Goal: Task Accomplishment & Management: Manage account settings

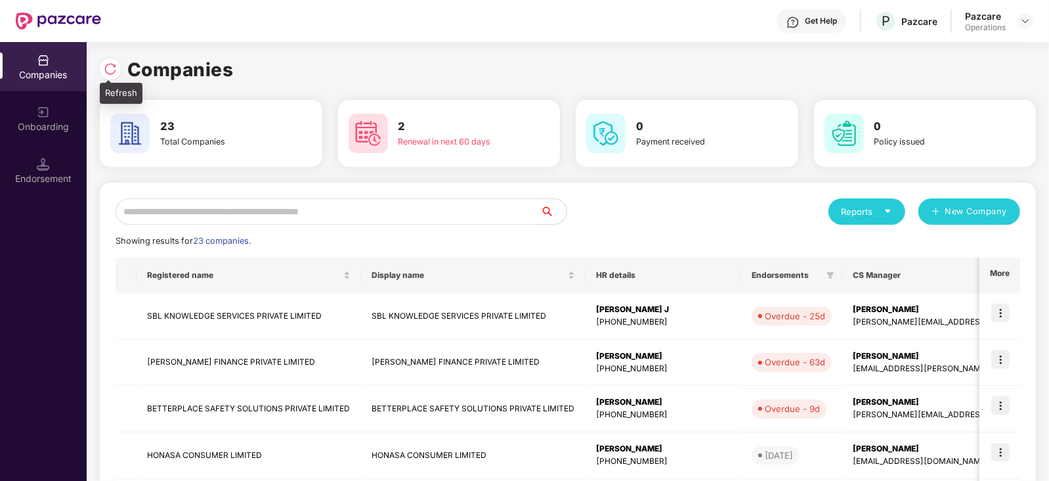
click at [114, 68] on img at bounding box center [110, 68] width 13 height 13
click at [49, 166] on img at bounding box center [43, 164] width 13 height 13
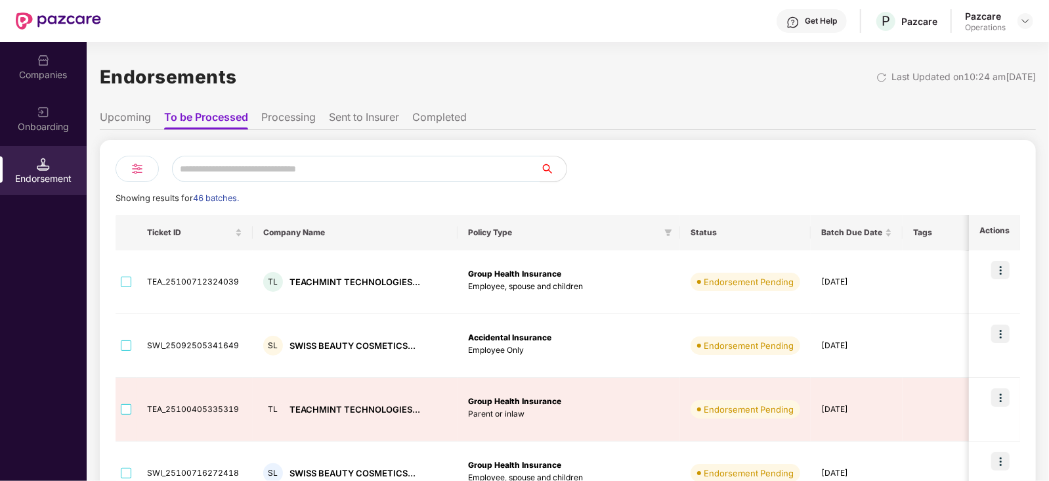
click at [141, 118] on li "Upcoming" at bounding box center [125, 119] width 51 height 19
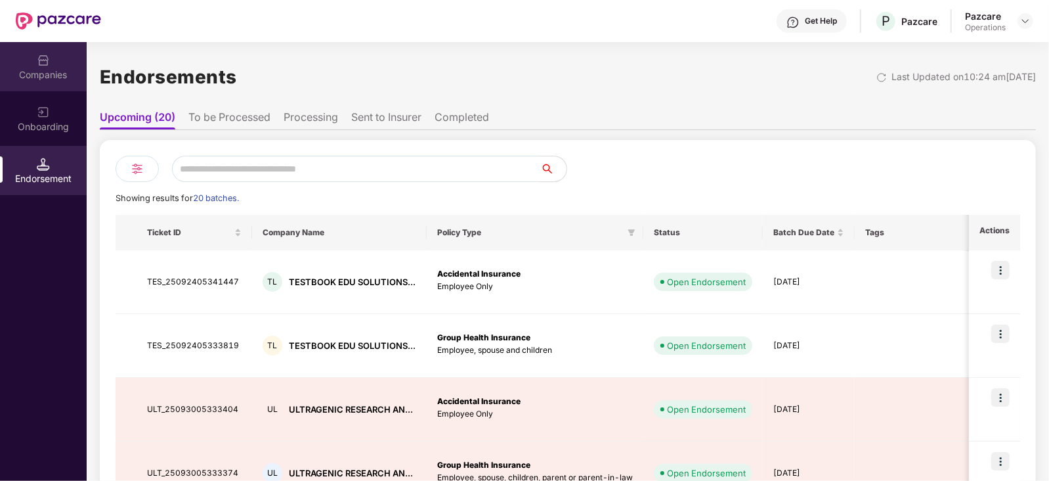
click at [49, 70] on div "Companies" at bounding box center [43, 74] width 87 height 13
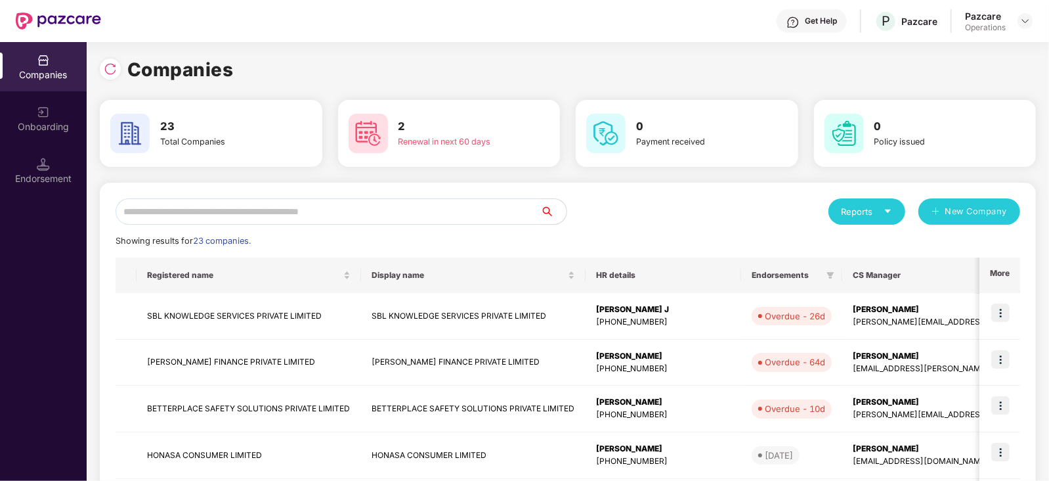
click at [177, 214] on input "text" at bounding box center [328, 211] width 425 height 26
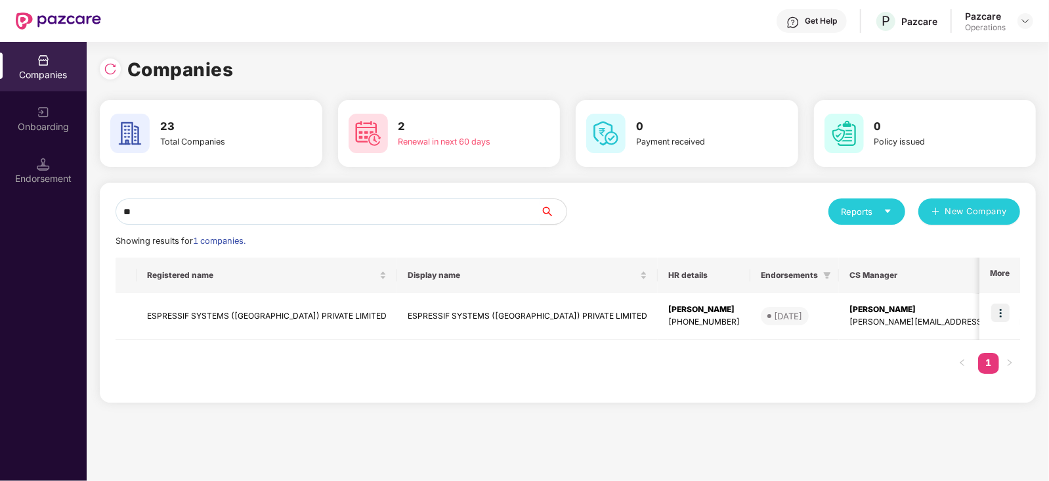
type input "*"
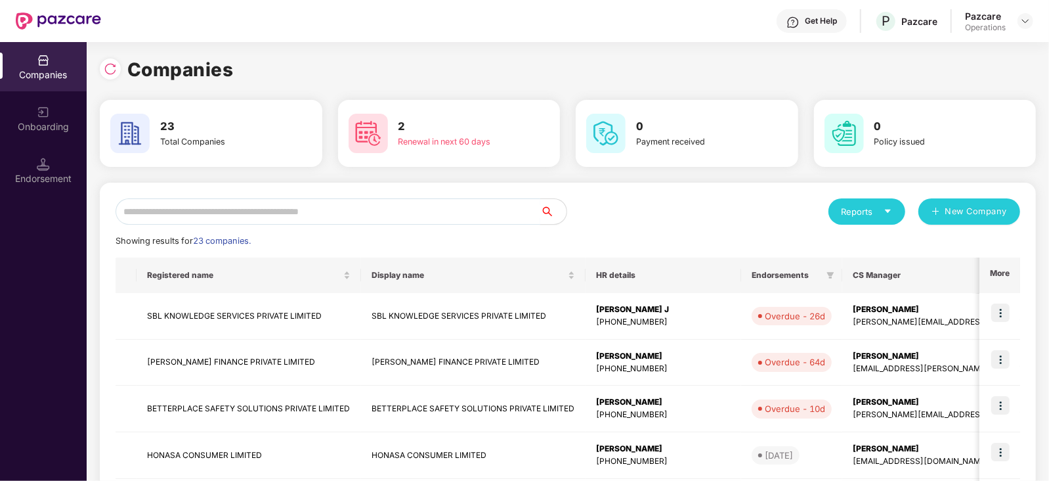
paste input "**********"
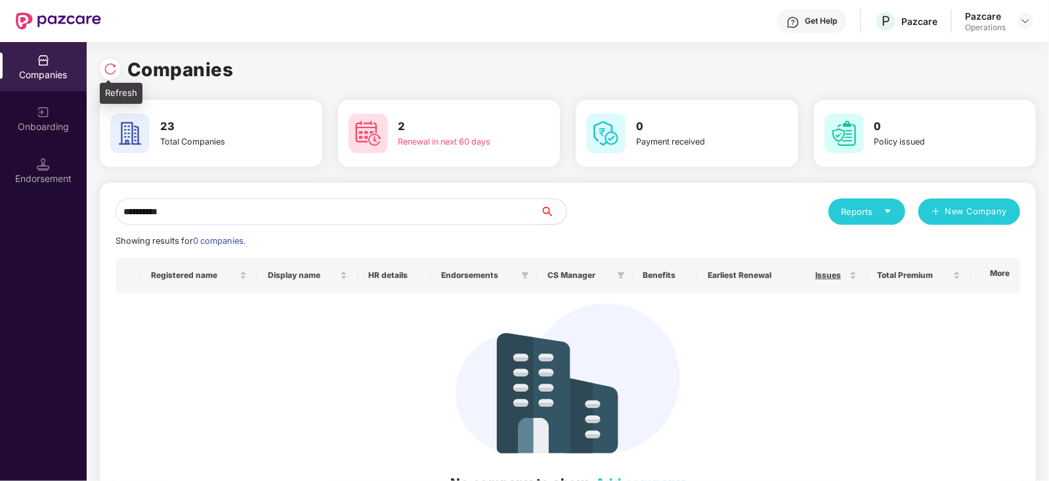
click at [110, 70] on img at bounding box center [110, 68] width 13 height 13
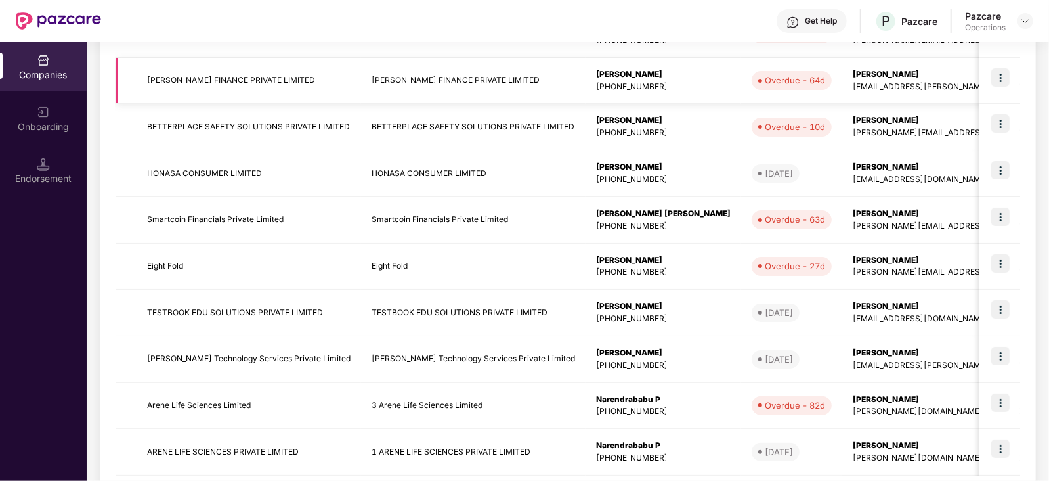
scroll to position [349, 0]
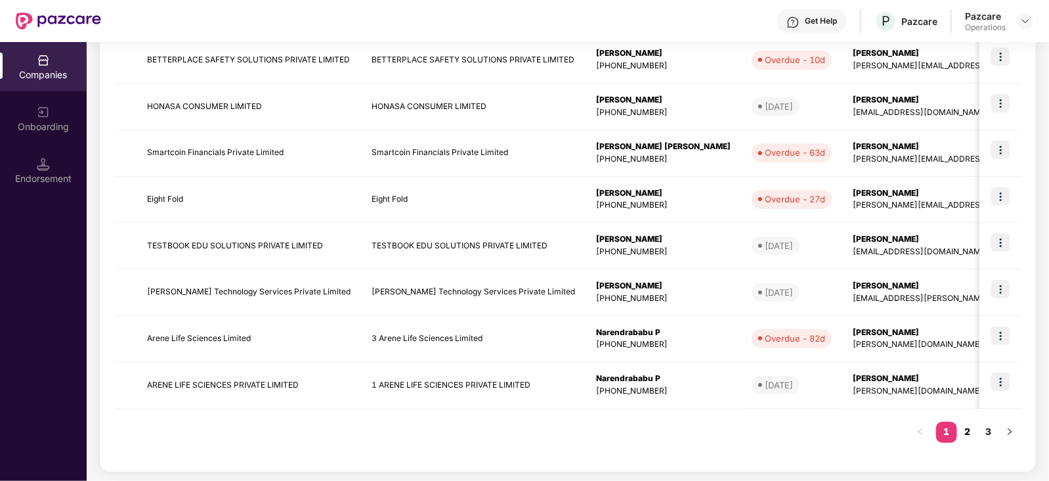
click at [963, 435] on link "2" at bounding box center [967, 431] width 21 height 20
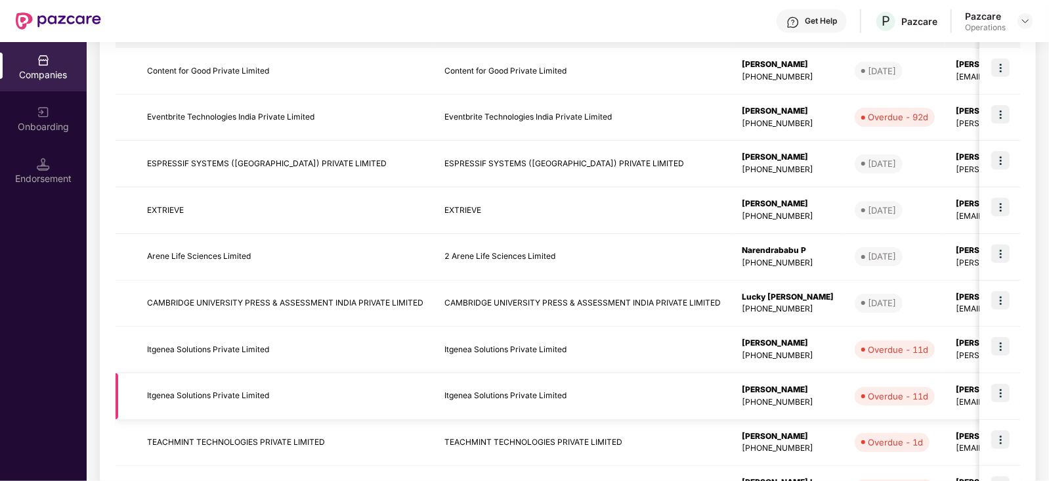
scroll to position [0, 0]
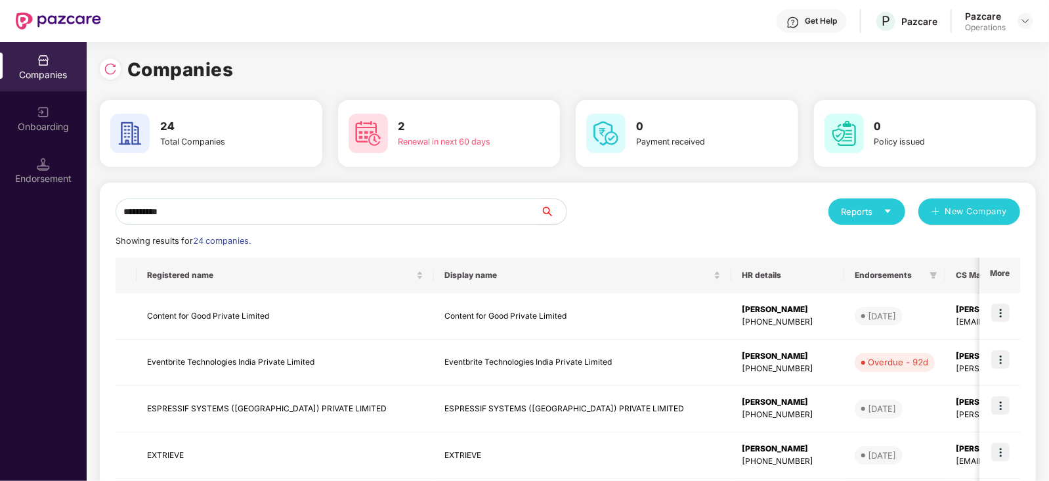
click at [227, 215] on input "**********" at bounding box center [328, 211] width 425 height 26
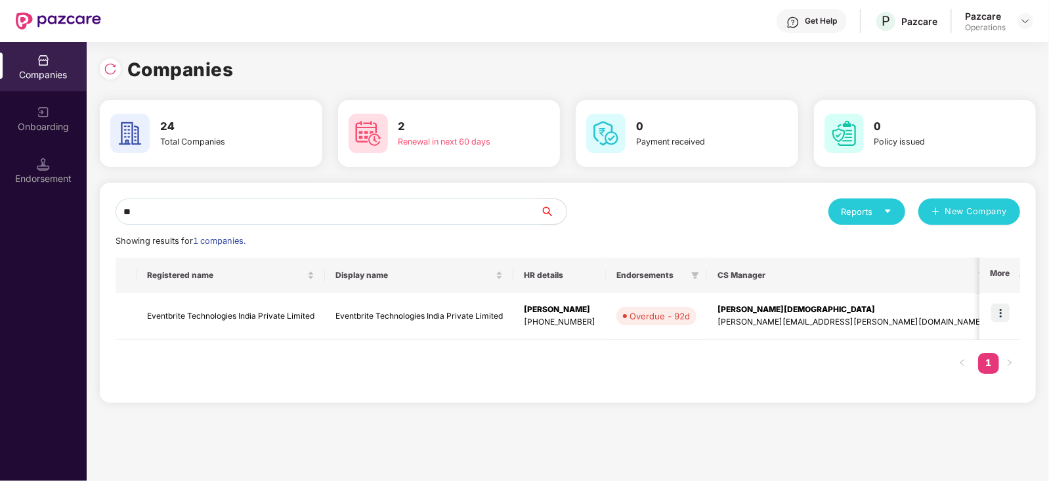
type input "*"
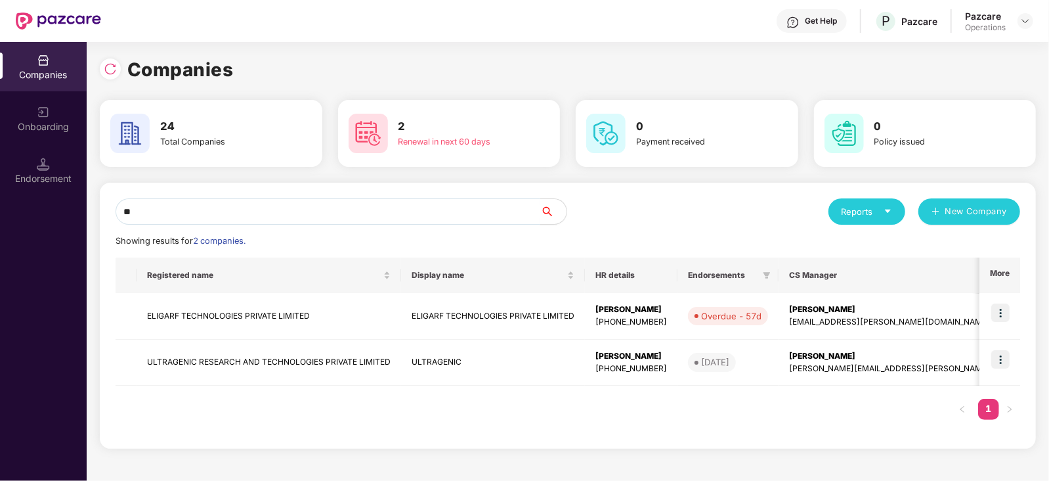
type input "*"
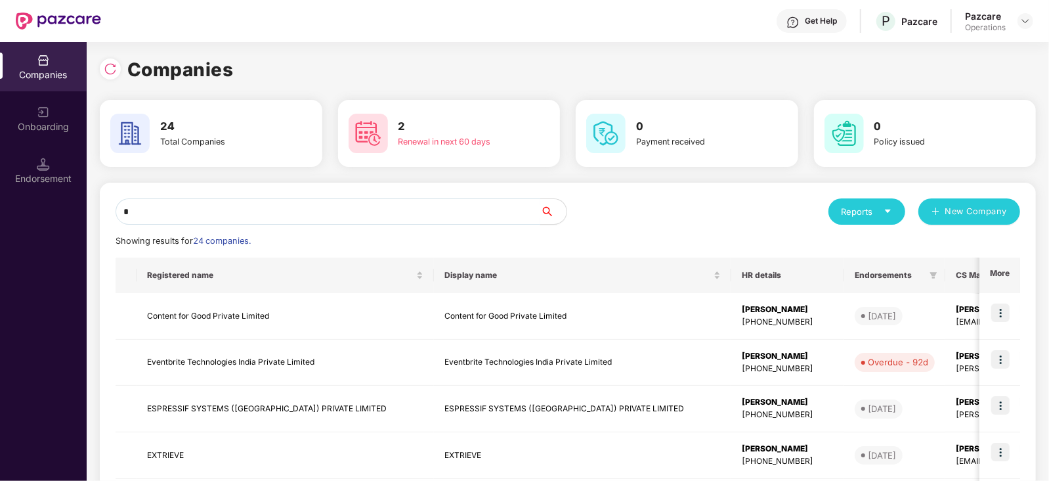
type input "**"
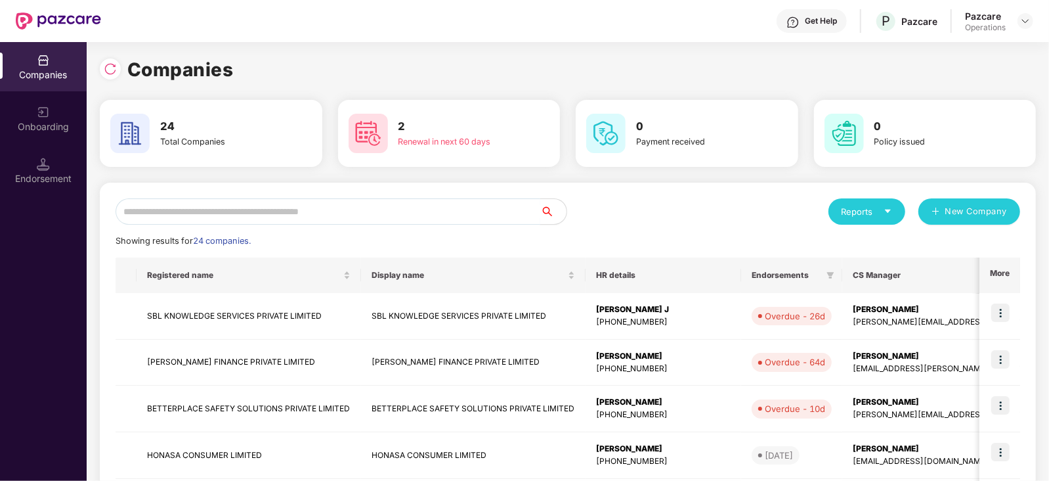
click at [160, 207] on input "text" at bounding box center [328, 211] width 425 height 26
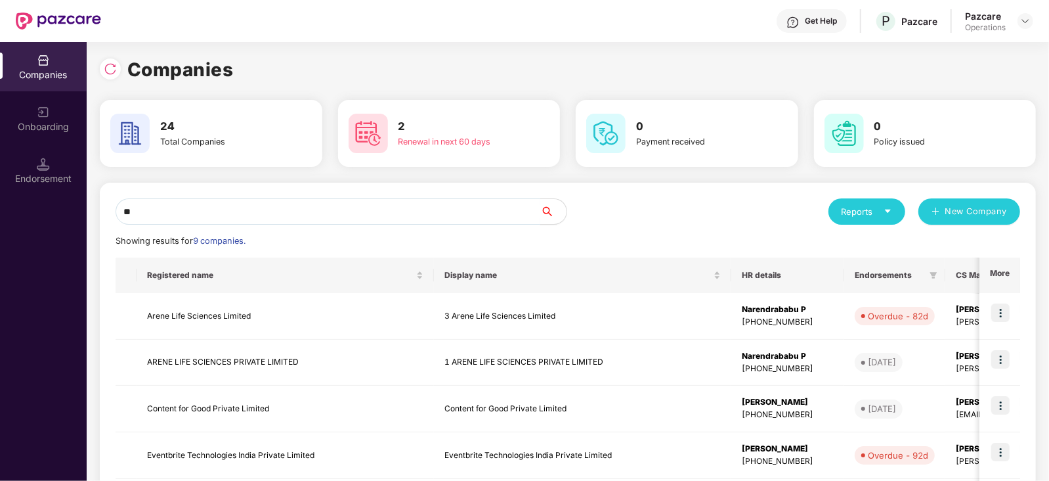
type input "*"
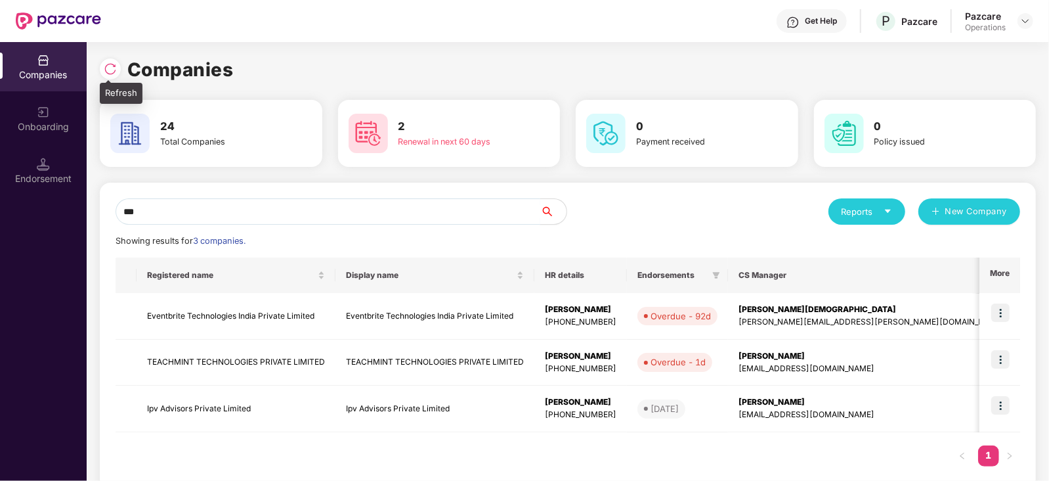
type input "***"
click at [106, 68] on img at bounding box center [110, 68] width 13 height 13
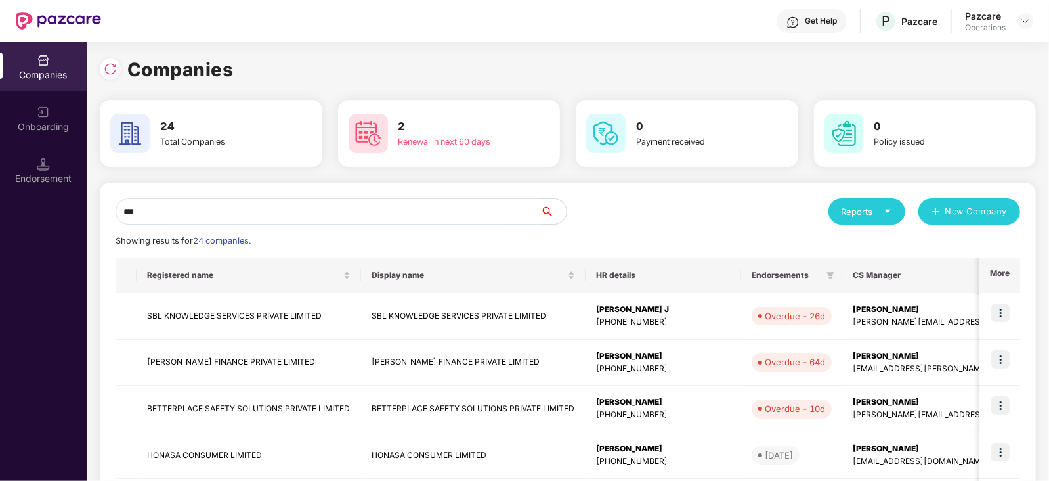
scroll to position [349, 0]
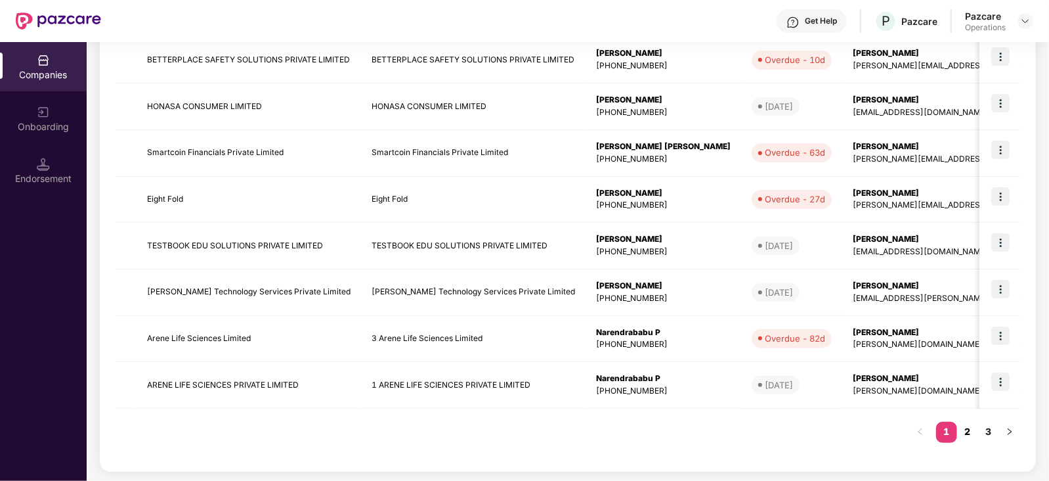
click at [972, 429] on link "2" at bounding box center [967, 431] width 21 height 20
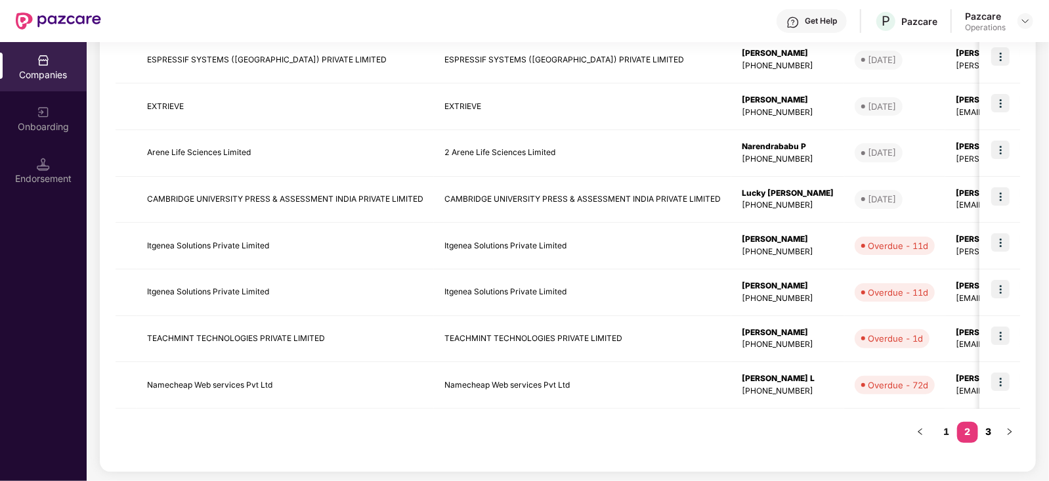
click at [992, 430] on link "3" at bounding box center [988, 431] width 21 height 20
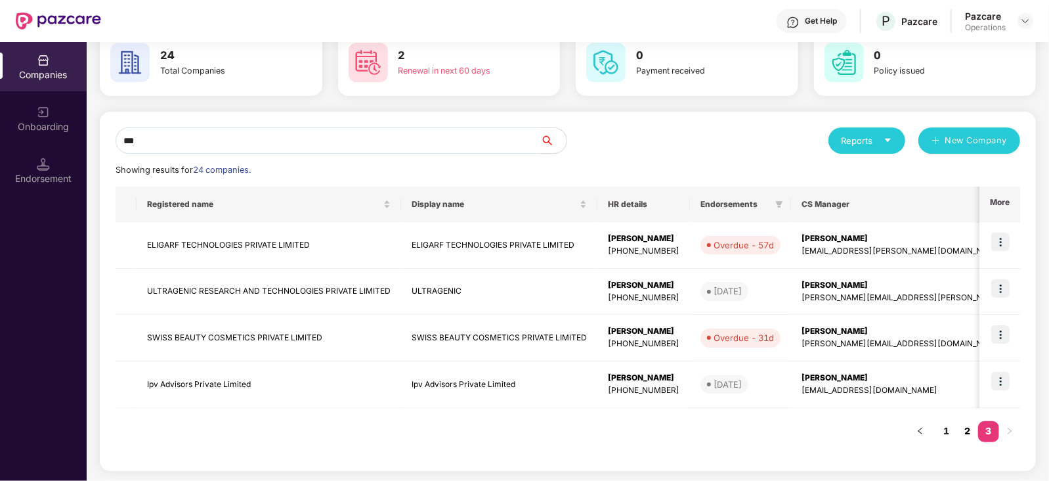
click at [966, 430] on link "2" at bounding box center [967, 431] width 21 height 20
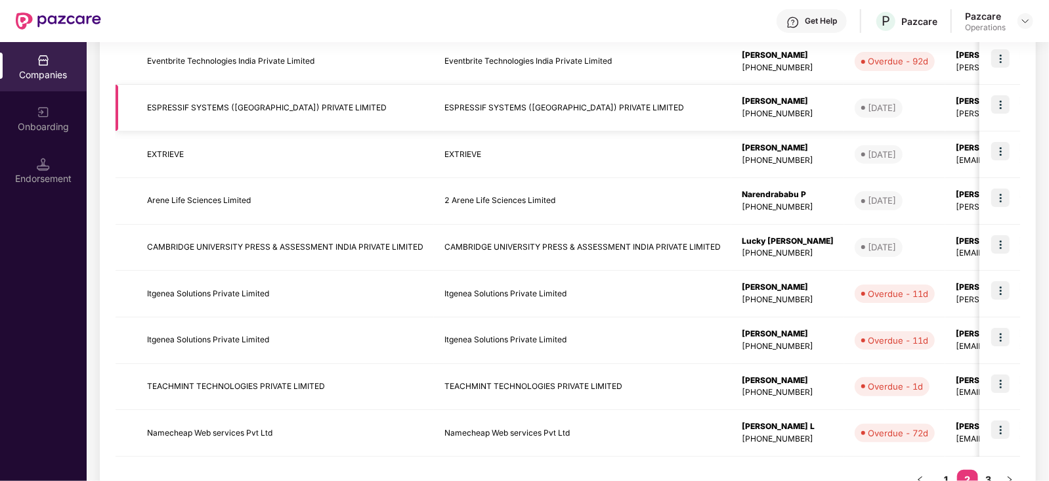
scroll to position [349, 0]
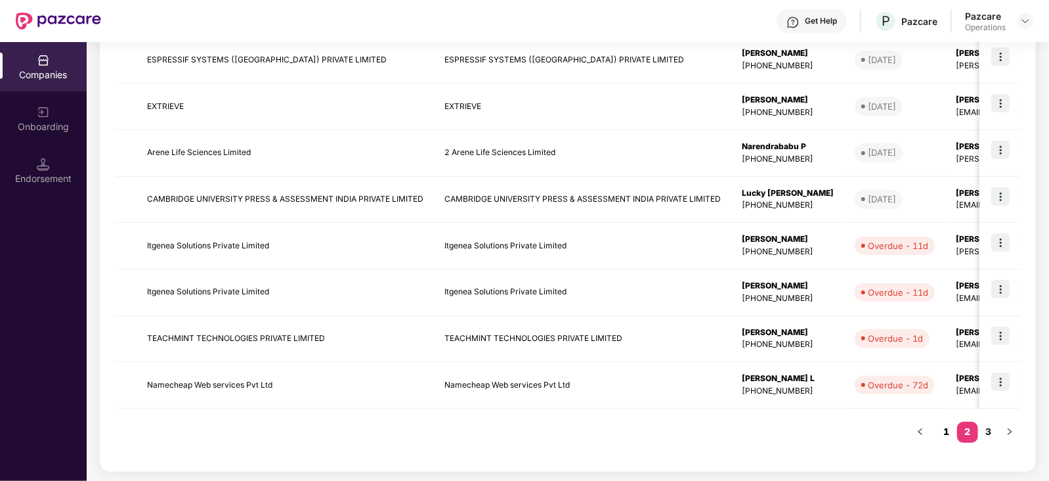
click at [945, 429] on link "1" at bounding box center [946, 431] width 21 height 20
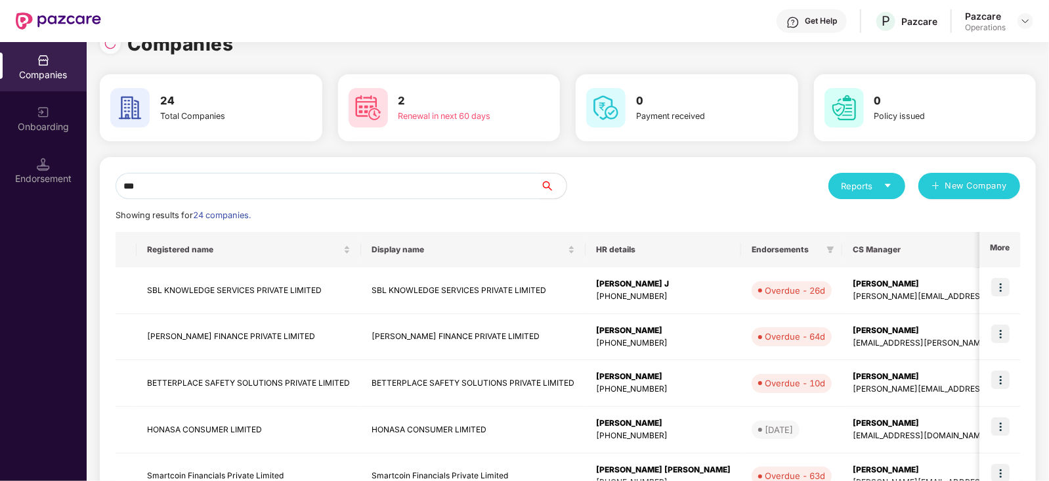
scroll to position [0, 0]
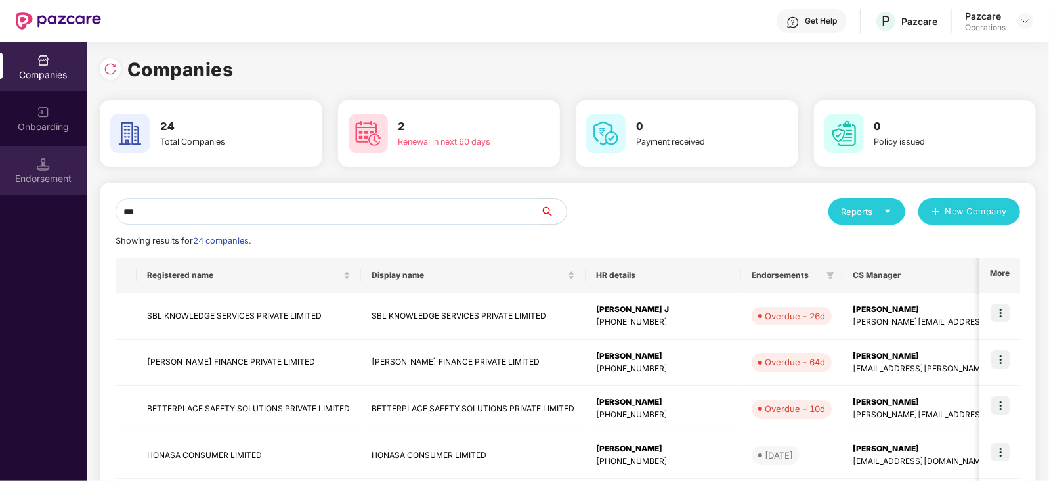
click at [39, 167] on img at bounding box center [43, 164] width 13 height 13
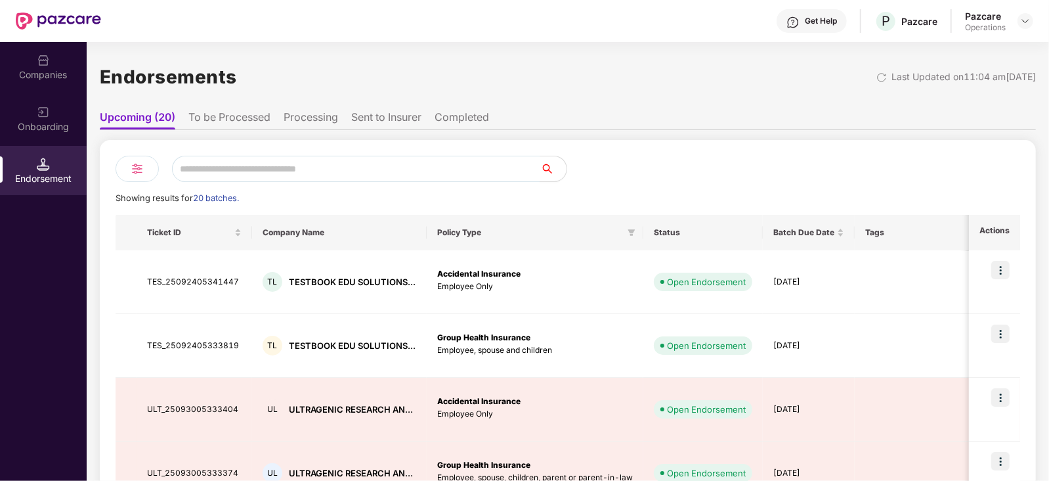
click at [16, 74] on div "Companies" at bounding box center [43, 74] width 87 height 13
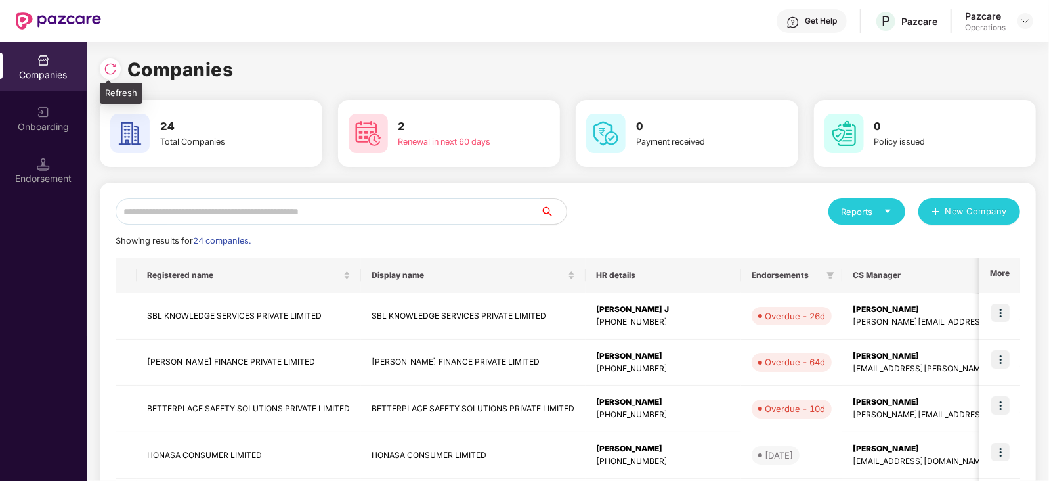
click at [111, 69] on img at bounding box center [110, 68] width 13 height 13
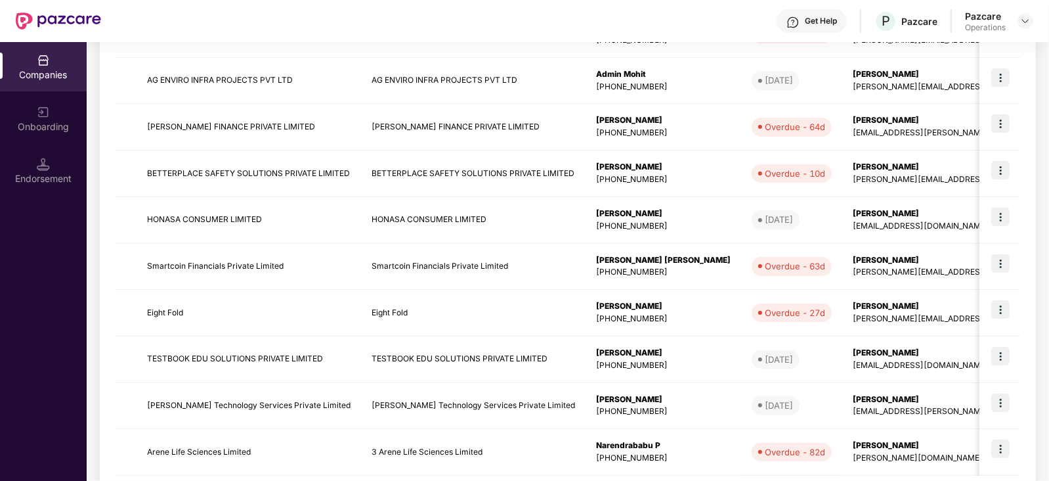
scroll to position [349, 0]
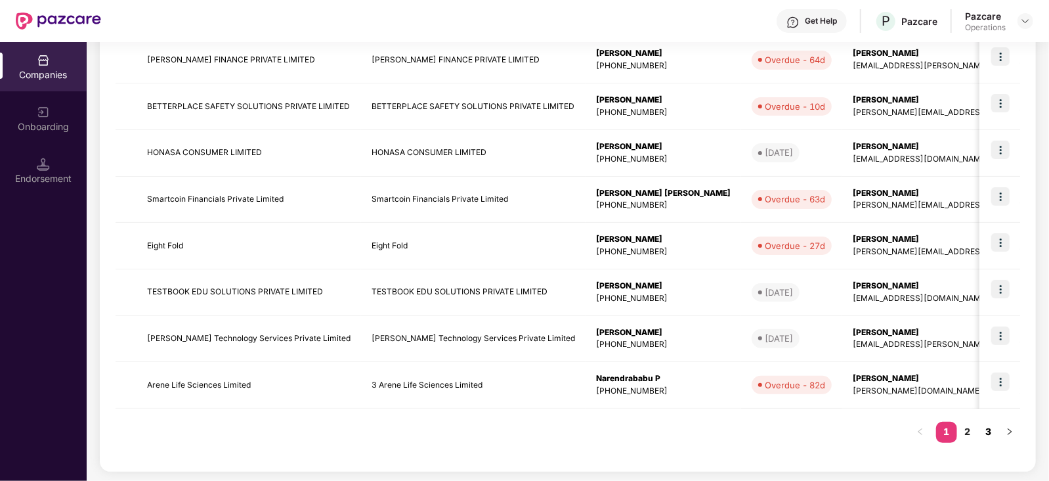
click at [985, 431] on link "3" at bounding box center [988, 431] width 21 height 20
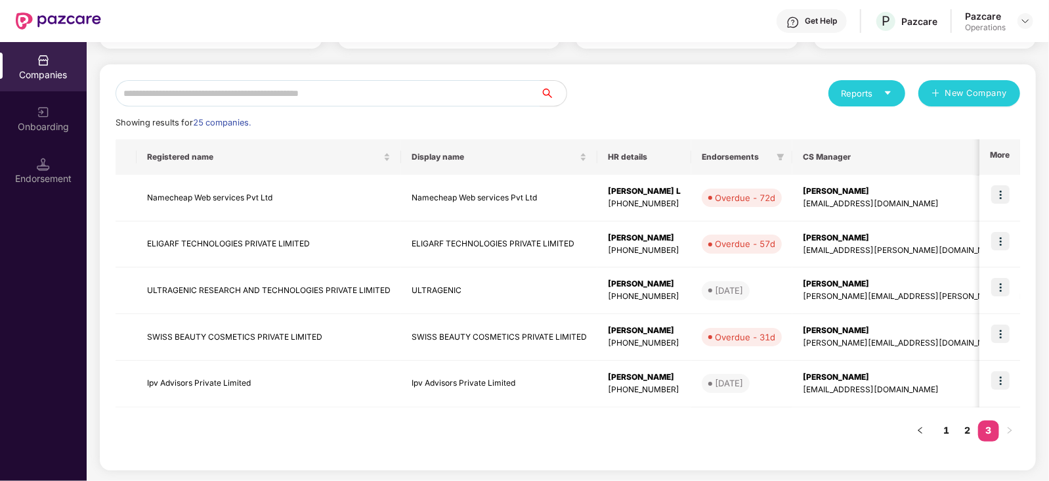
scroll to position [118, 0]
click at [197, 92] on input "text" at bounding box center [328, 94] width 425 height 26
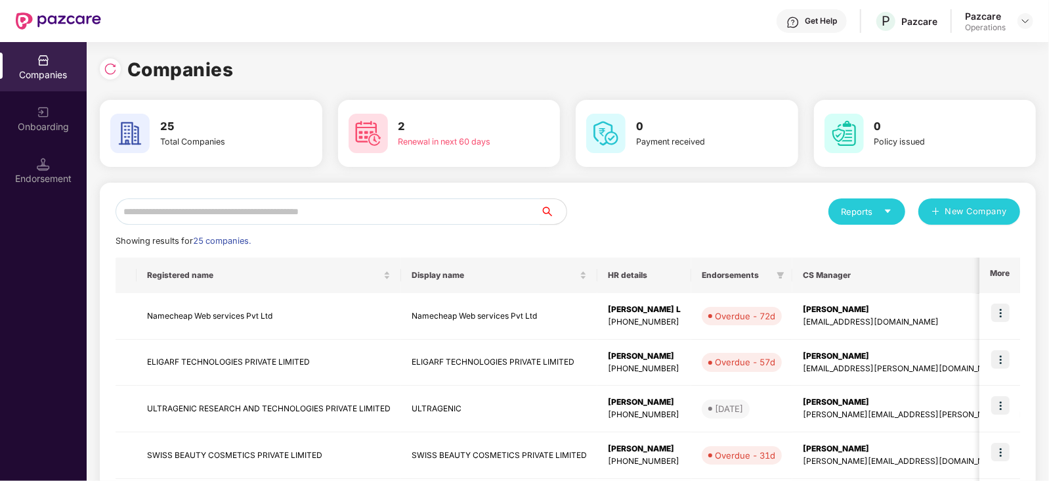
click at [104, 55] on div at bounding box center [114, 67] width 28 height 24
click at [106, 64] on img at bounding box center [110, 68] width 13 height 13
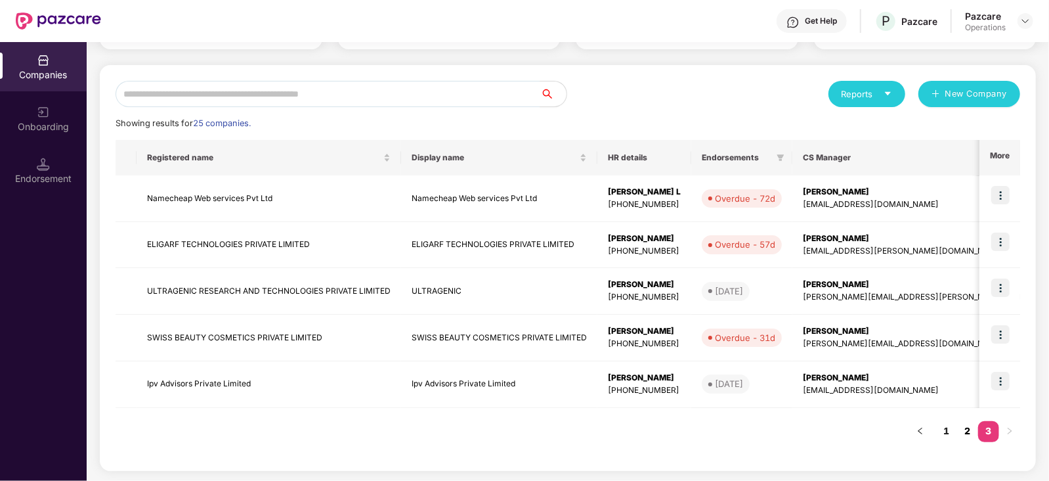
click at [970, 429] on link "2" at bounding box center [967, 431] width 21 height 20
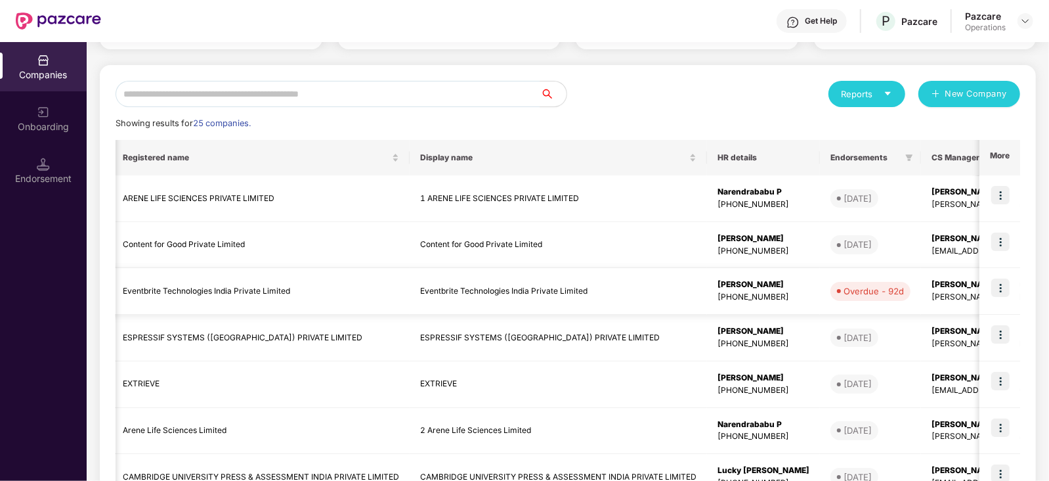
scroll to position [349, 0]
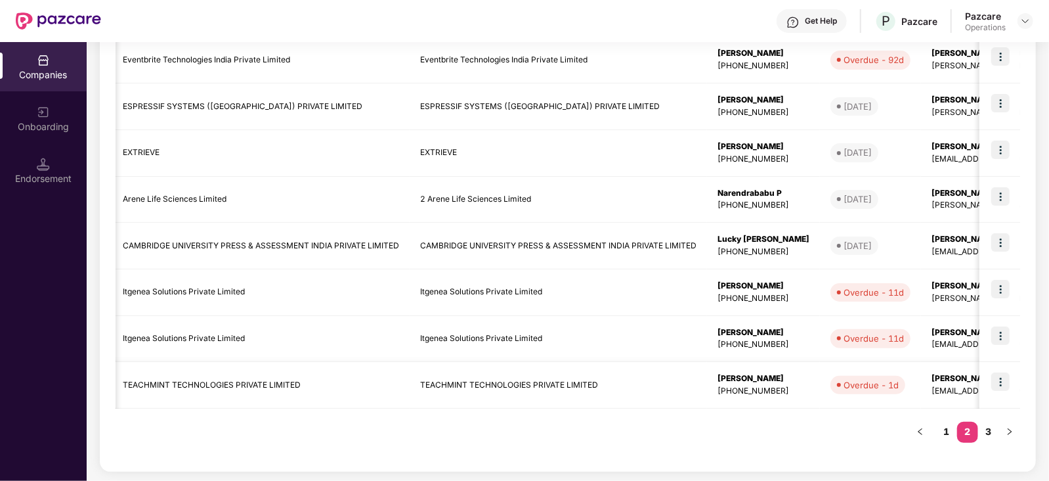
click at [993, 372] on img at bounding box center [1000, 381] width 18 height 18
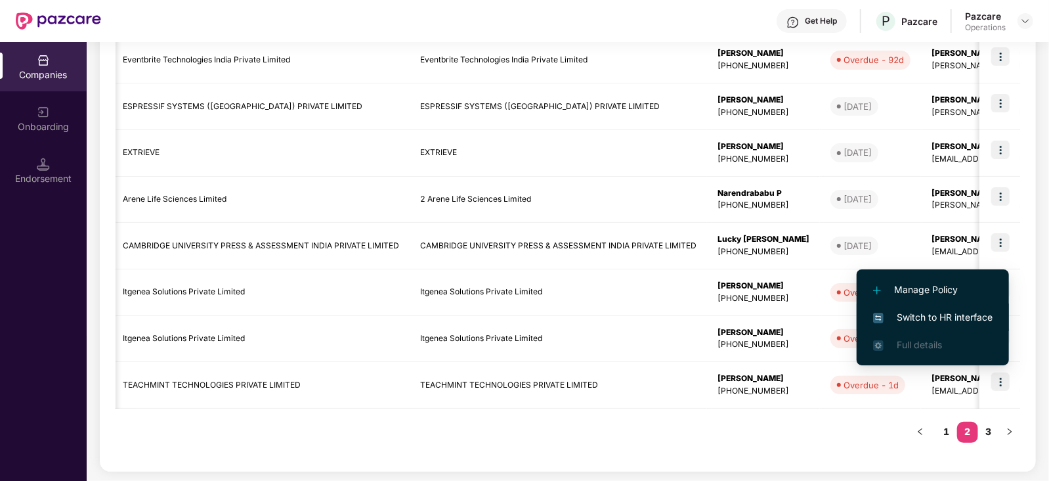
click at [933, 314] on span "Switch to HR interface" at bounding box center [932, 317] width 119 height 14
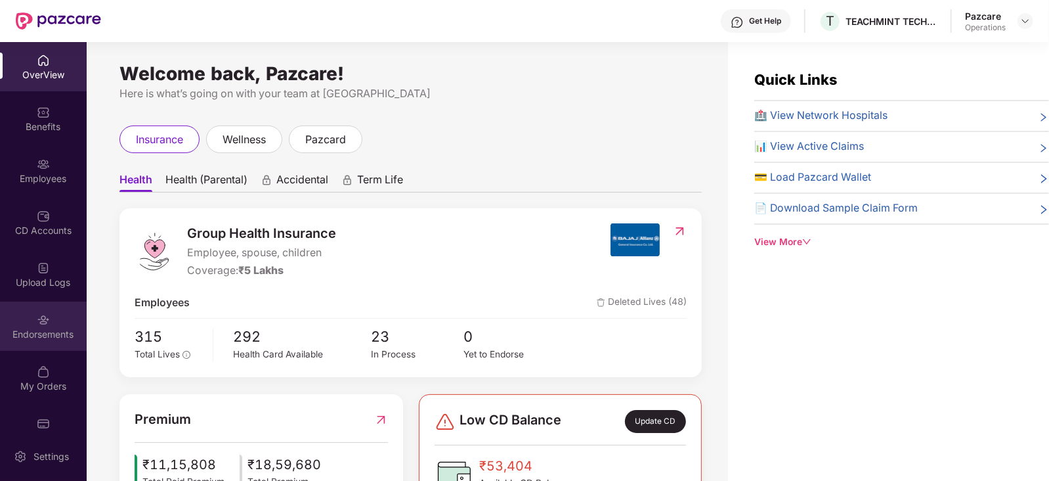
click at [46, 318] on img at bounding box center [43, 319] width 13 height 13
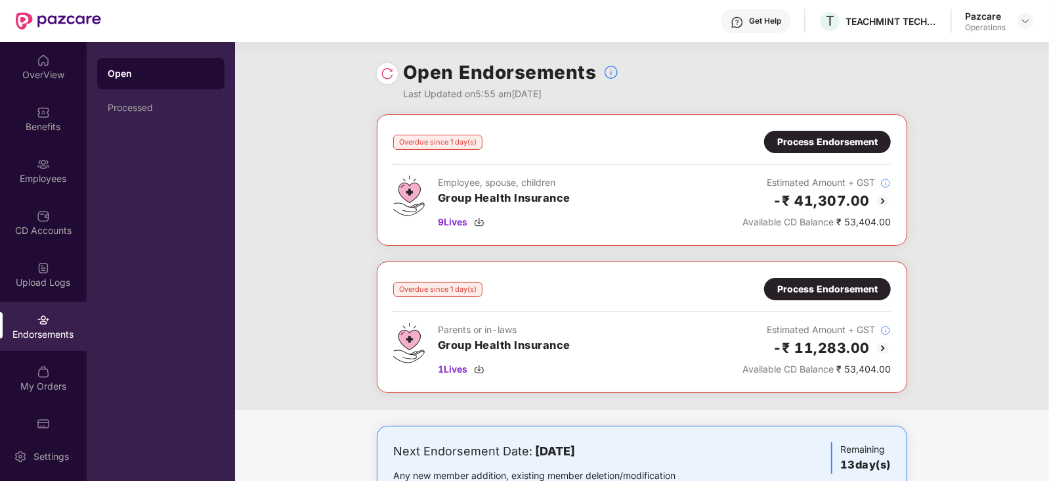
click at [881, 193] on img at bounding box center [883, 201] width 16 height 16
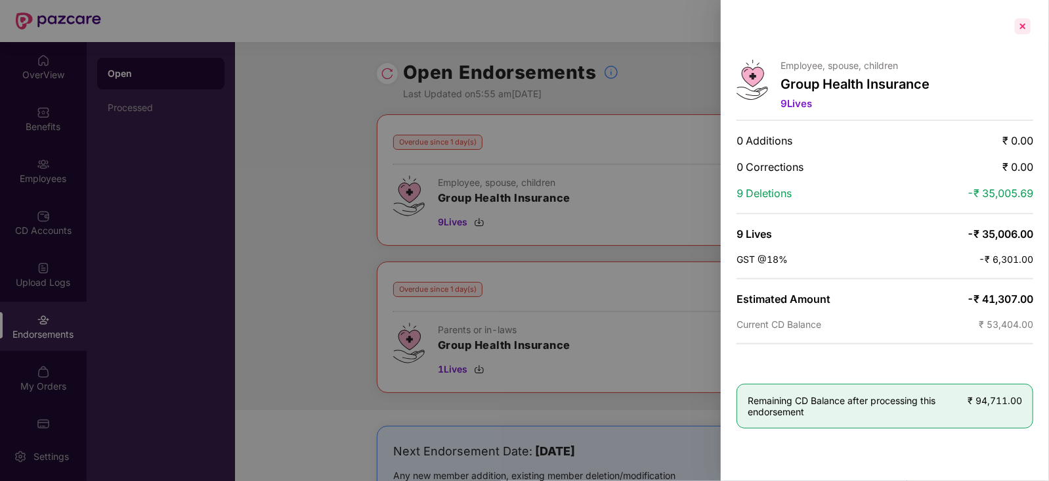
click at [1024, 30] on div at bounding box center [1022, 26] width 21 height 21
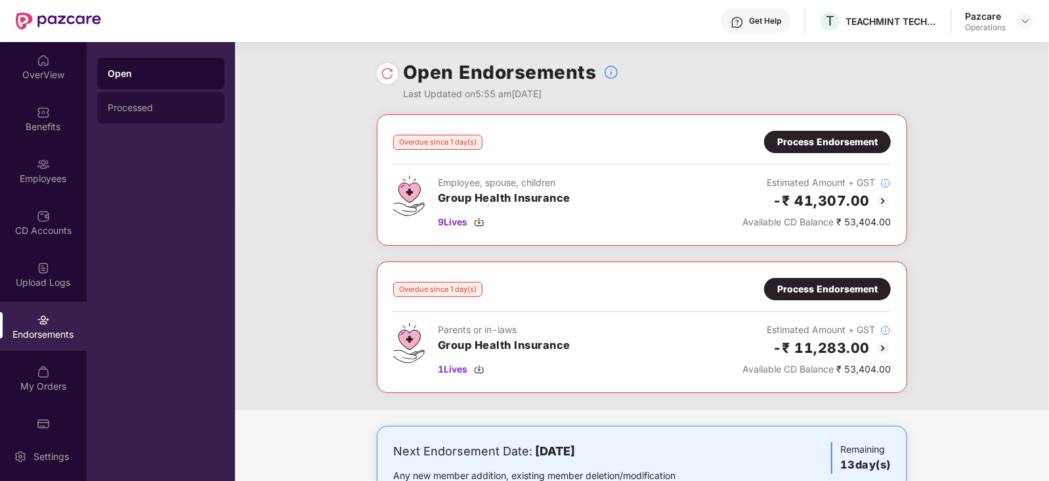
click at [114, 121] on div "Processed" at bounding box center [160, 108] width 127 height 32
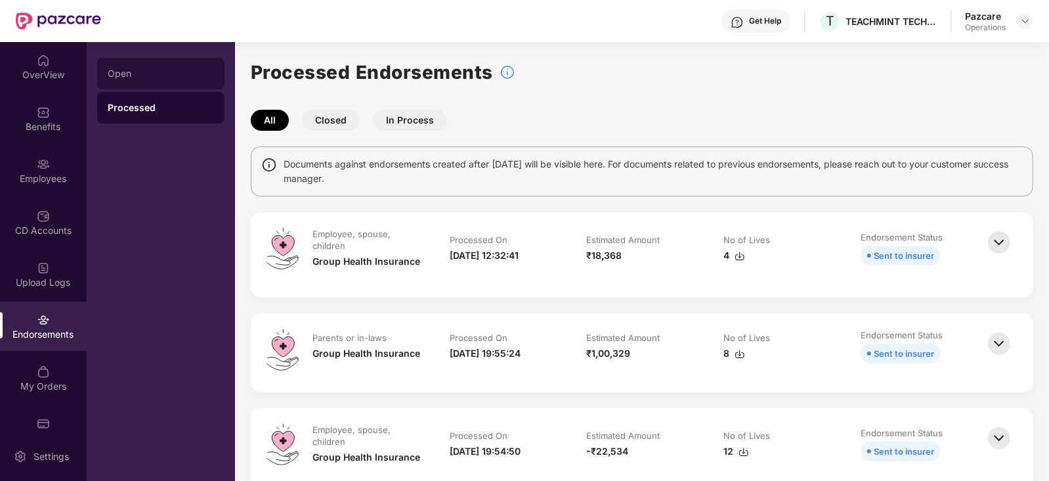
click at [142, 74] on div "Open" at bounding box center [161, 73] width 106 height 11
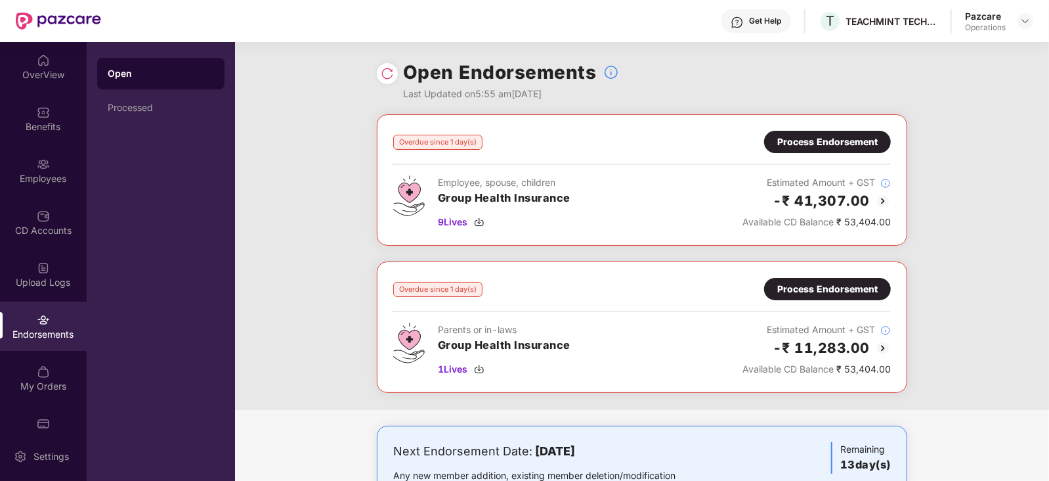
click at [882, 342] on img at bounding box center [883, 348] width 16 height 16
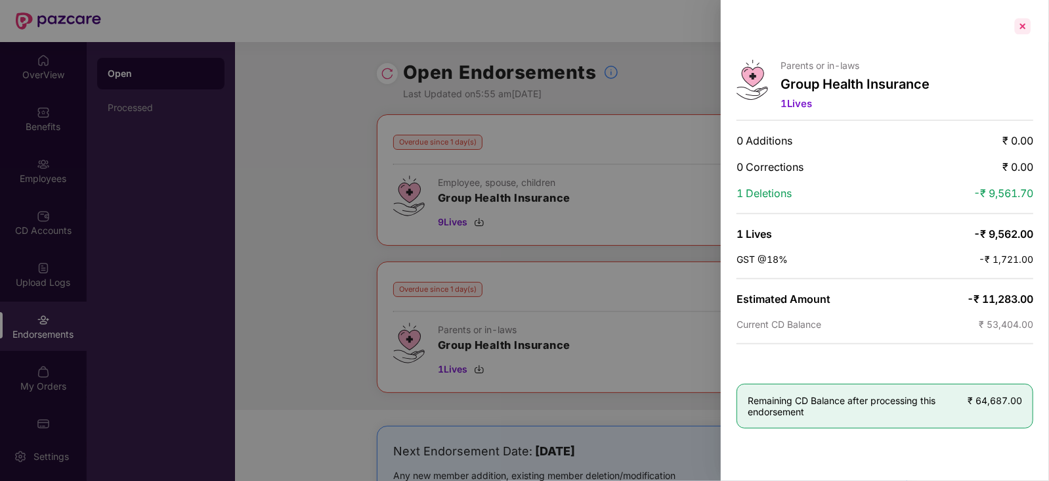
click at [1025, 27] on div at bounding box center [1022, 26] width 21 height 21
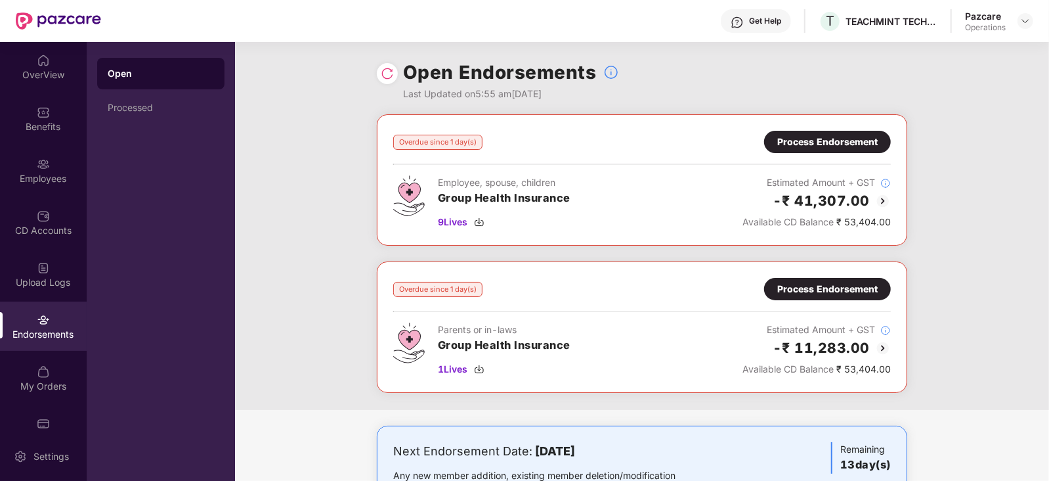
click at [881, 200] on img at bounding box center [883, 201] width 16 height 16
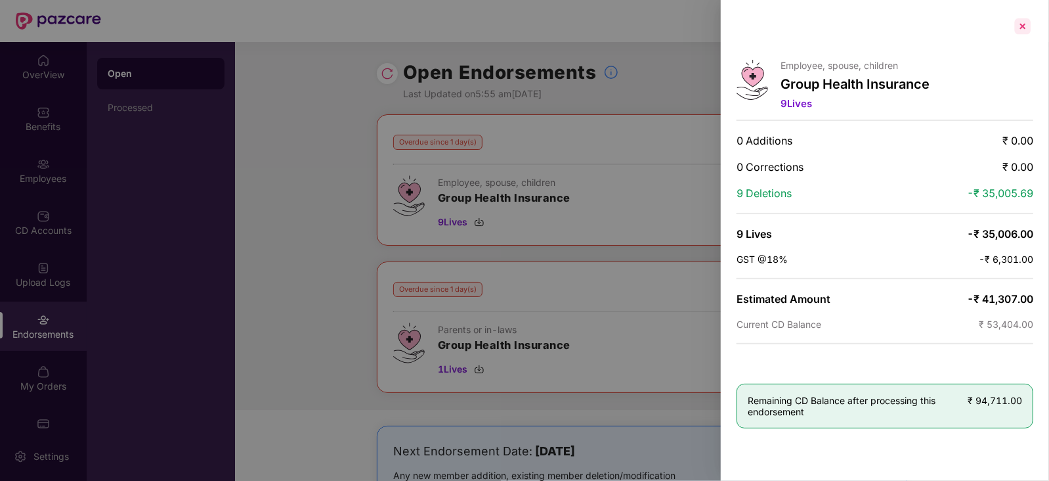
click at [1021, 26] on div at bounding box center [1022, 26] width 21 height 21
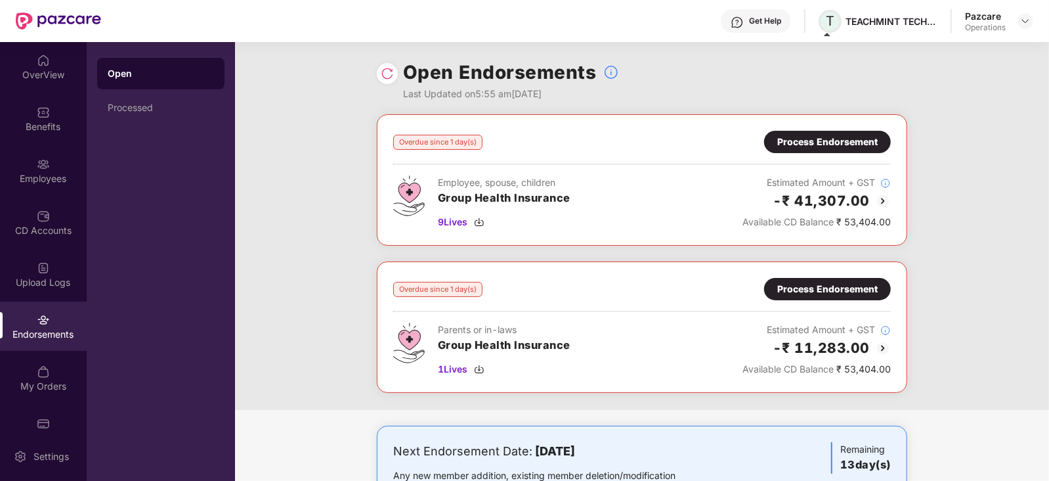
click at [830, 24] on span "T" at bounding box center [830, 21] width 9 height 16
click at [831, 13] on span "T" at bounding box center [830, 21] width 9 height 16
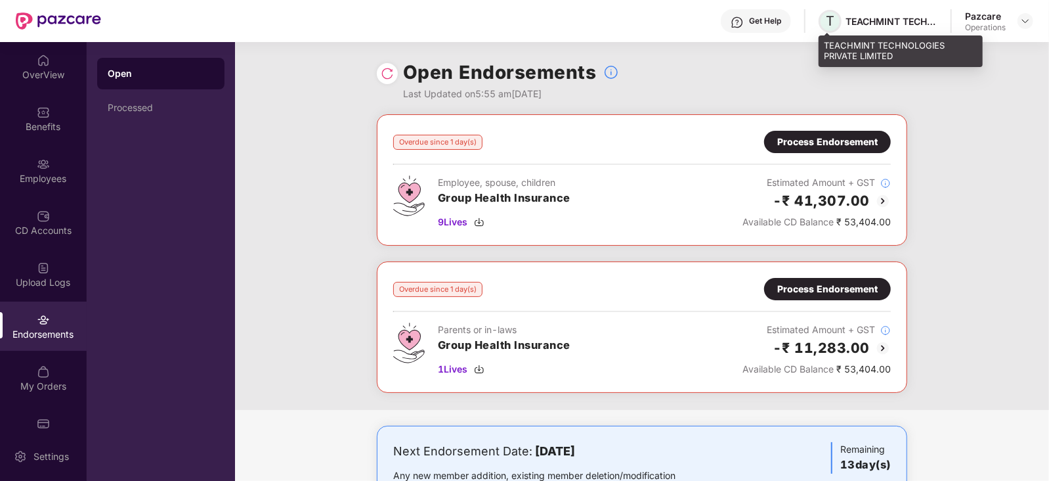
click at [829, 25] on span "T" at bounding box center [830, 21] width 9 height 16
copy div "TEACHMINT TECHNOLOGIES PRIVATE LIMITED"
drag, startPoint x: 826, startPoint y: 43, endPoint x: 896, endPoint y: 59, distance: 72.1
click at [896, 59] on div "TEACHMINT TECHNOLOGIES PRIVATE LIMITED" at bounding box center [901, 50] width 164 height 31
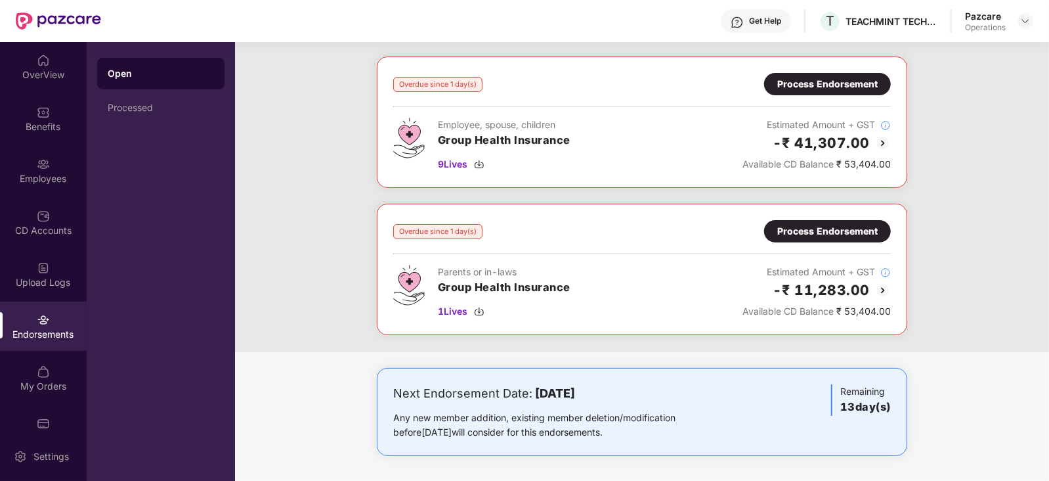
scroll to position [0, 0]
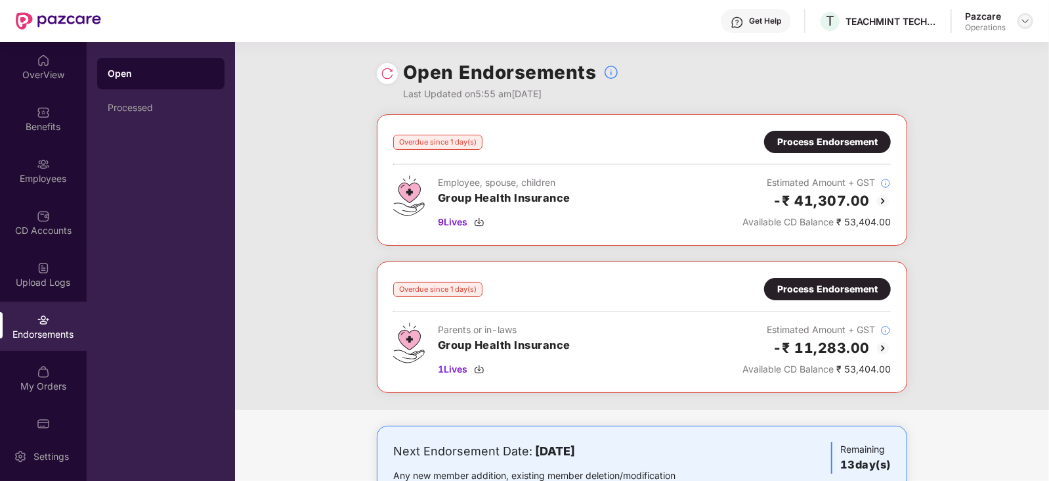
click at [1021, 24] on img at bounding box center [1025, 21] width 11 height 11
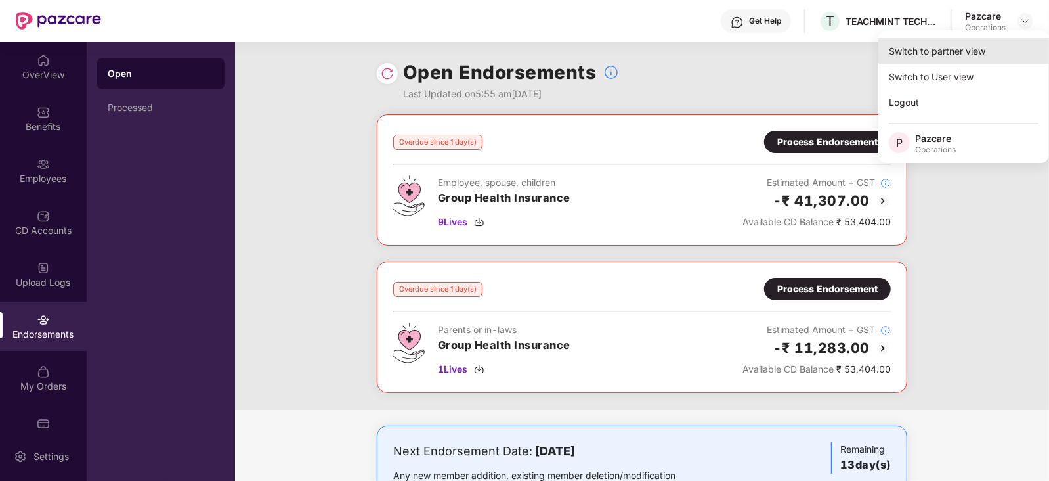
click at [964, 55] on div "Switch to partner view" at bounding box center [963, 51] width 171 height 26
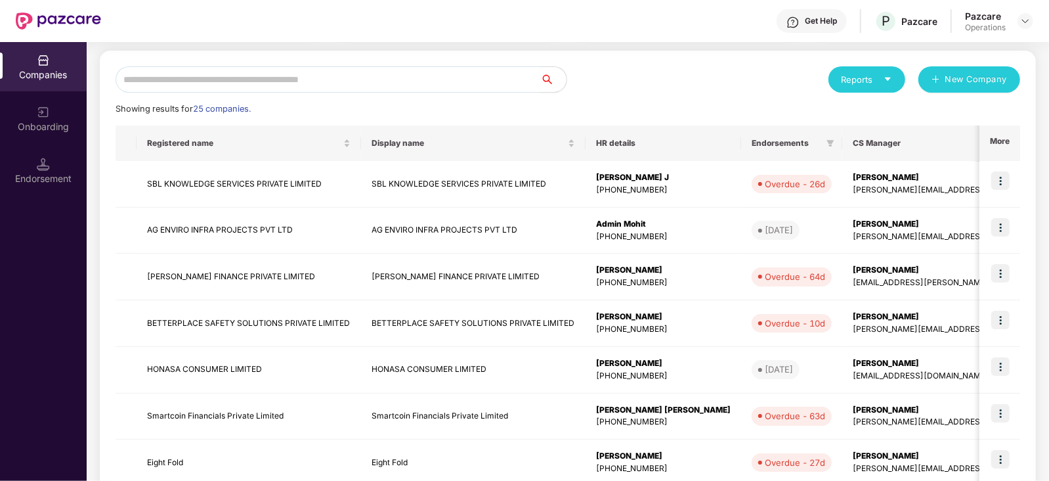
scroll to position [142, 0]
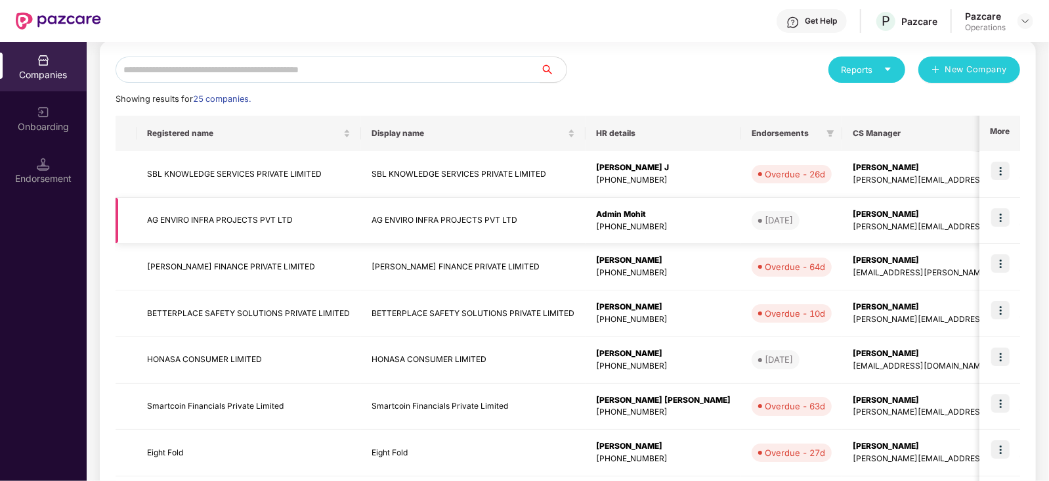
click at [999, 211] on img at bounding box center [1000, 217] width 18 height 18
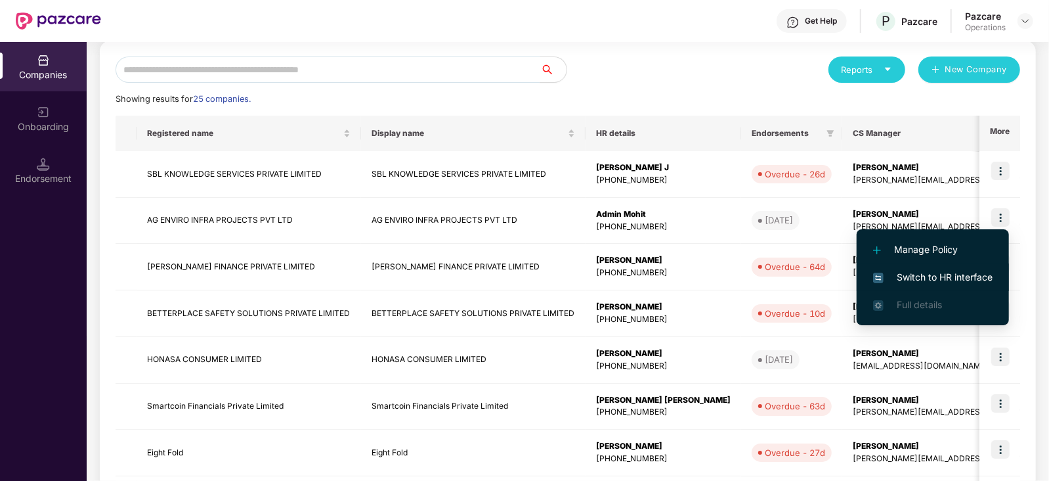
click at [919, 271] on span "Switch to HR interface" at bounding box center [932, 277] width 119 height 14
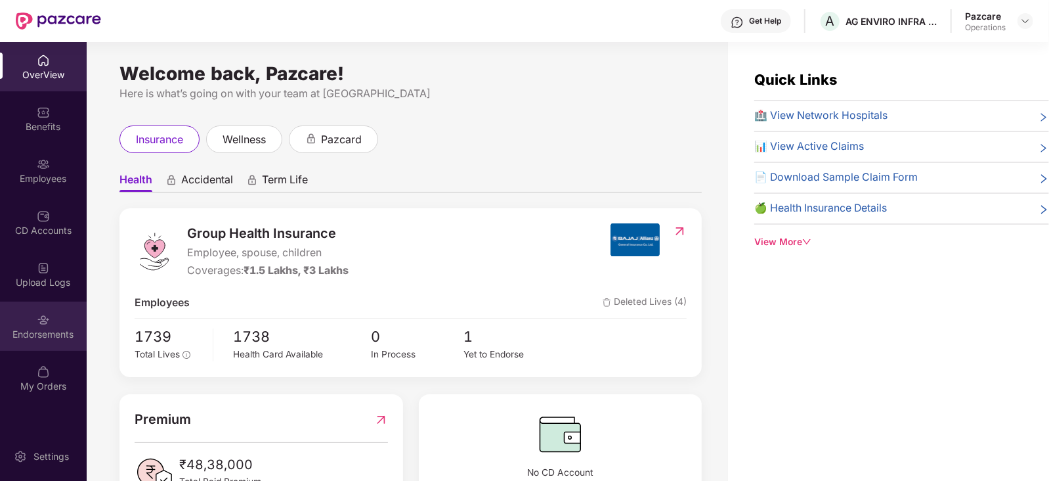
click at [30, 343] on div "Endorsements" at bounding box center [43, 325] width 87 height 49
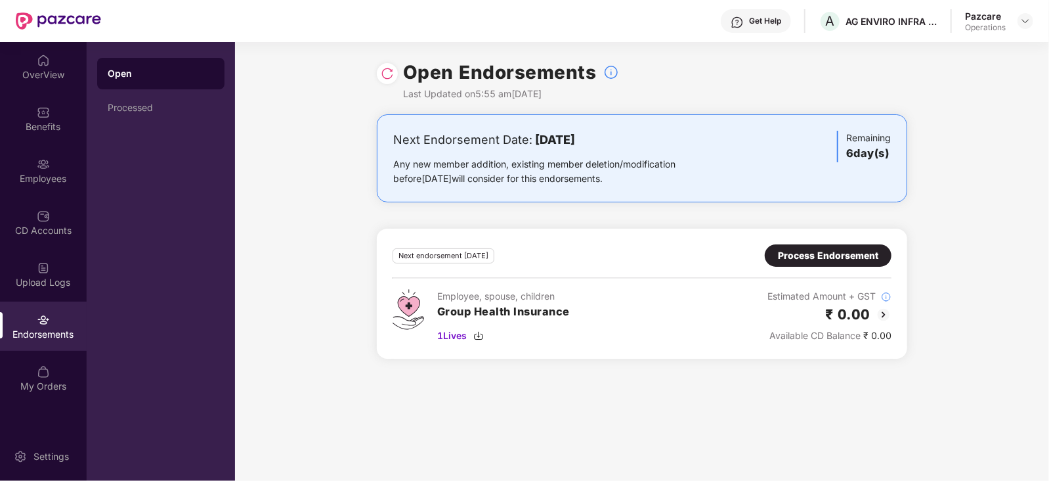
click at [884, 312] on img at bounding box center [884, 315] width 16 height 16
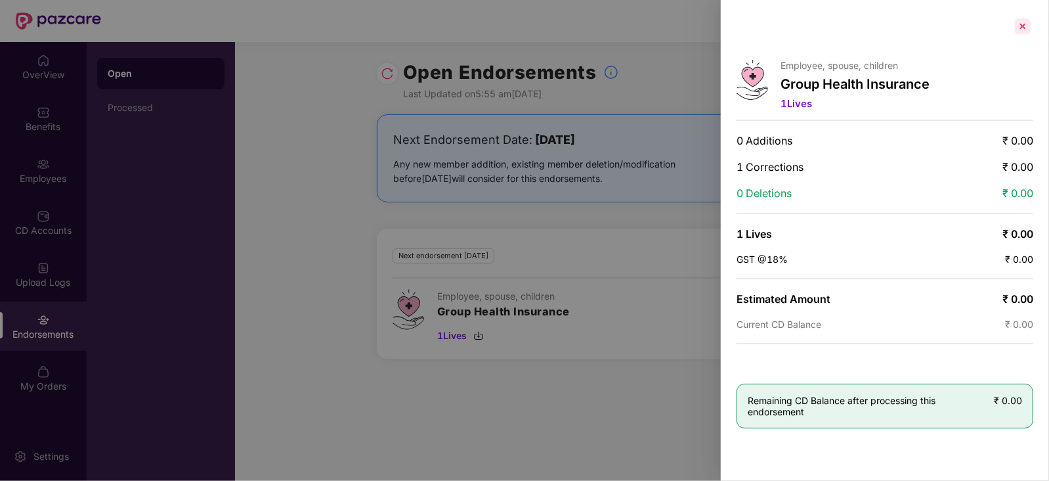
click at [1022, 26] on div at bounding box center [1022, 26] width 21 height 21
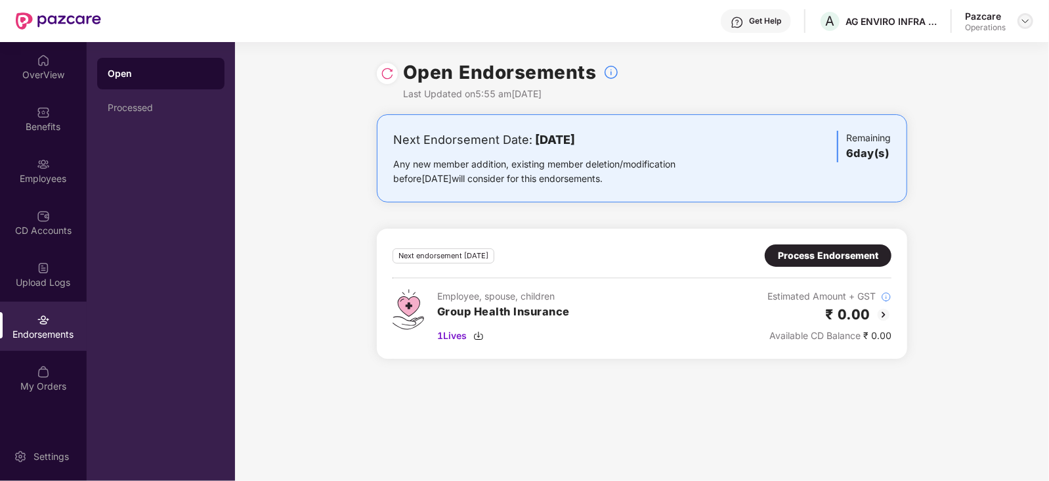
click at [1021, 24] on img at bounding box center [1025, 21] width 11 height 11
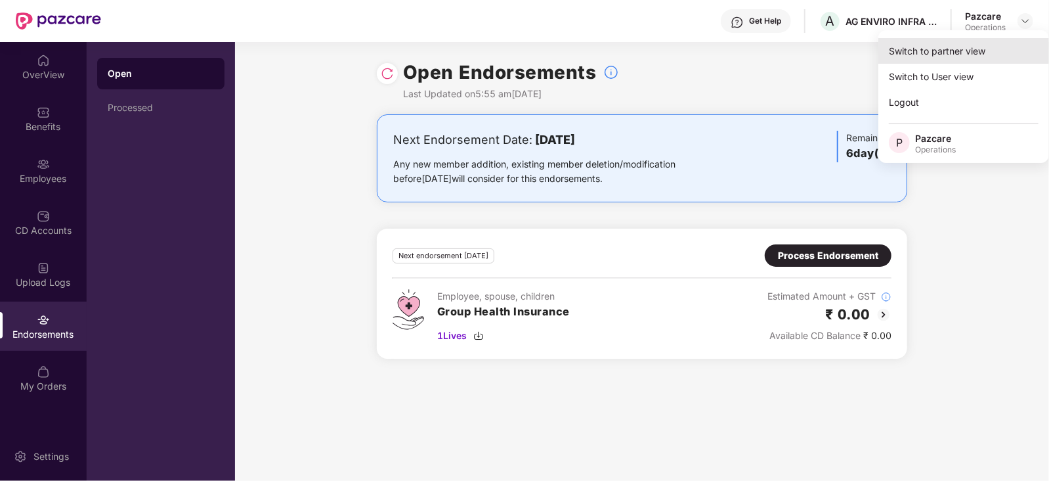
click at [961, 47] on div "Switch to partner view" at bounding box center [963, 51] width 171 height 26
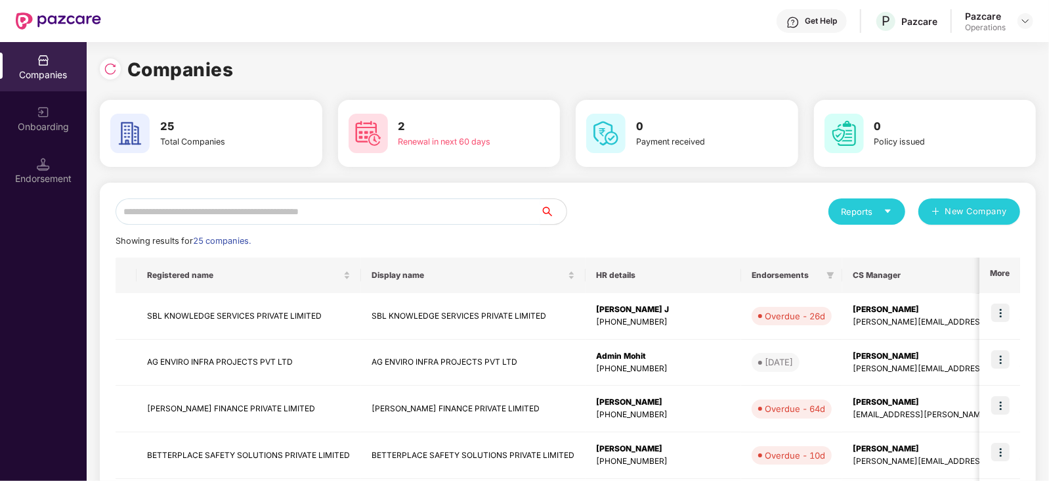
click at [190, 211] on input "text" at bounding box center [328, 211] width 425 height 26
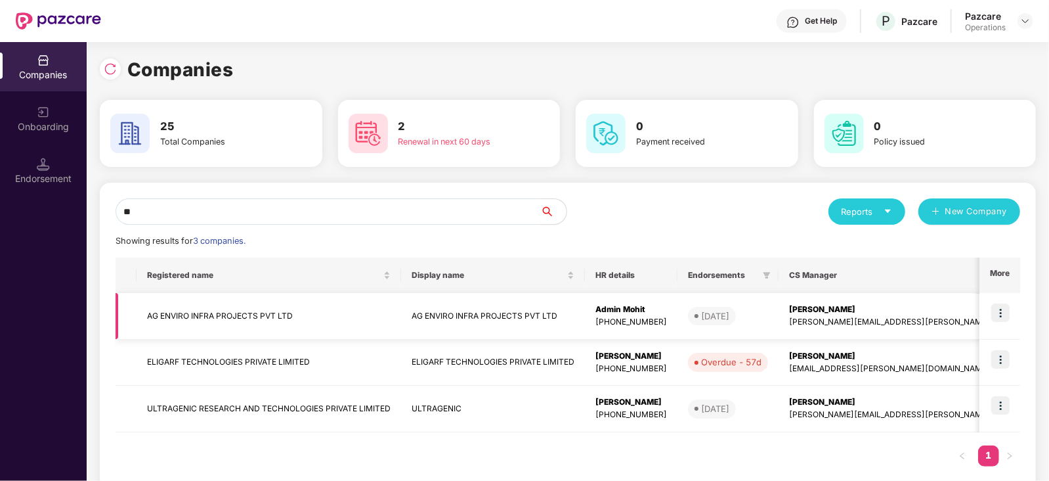
type input "**"
click at [246, 307] on td "AG ENVIRO INFRA PROJECTS PVT LTD" at bounding box center [269, 316] width 265 height 47
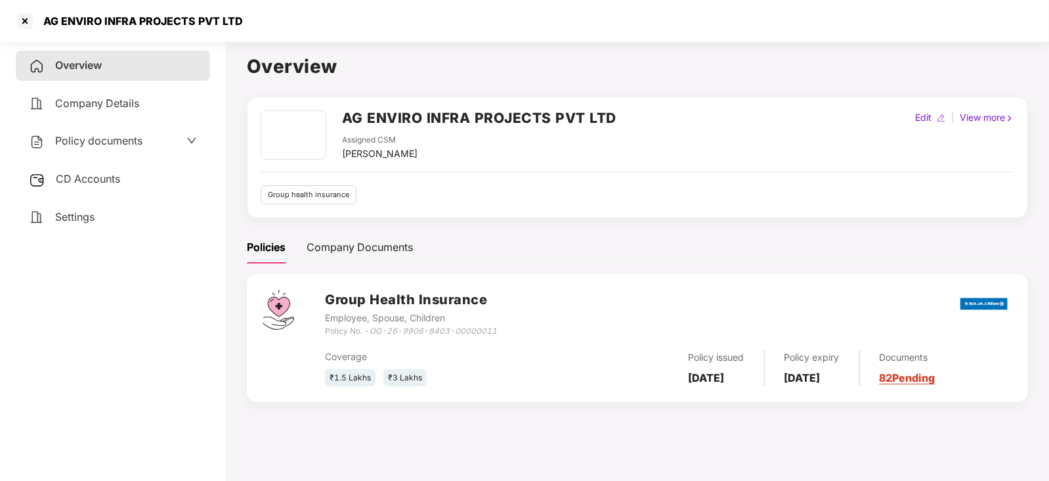
scroll to position [35, 0]
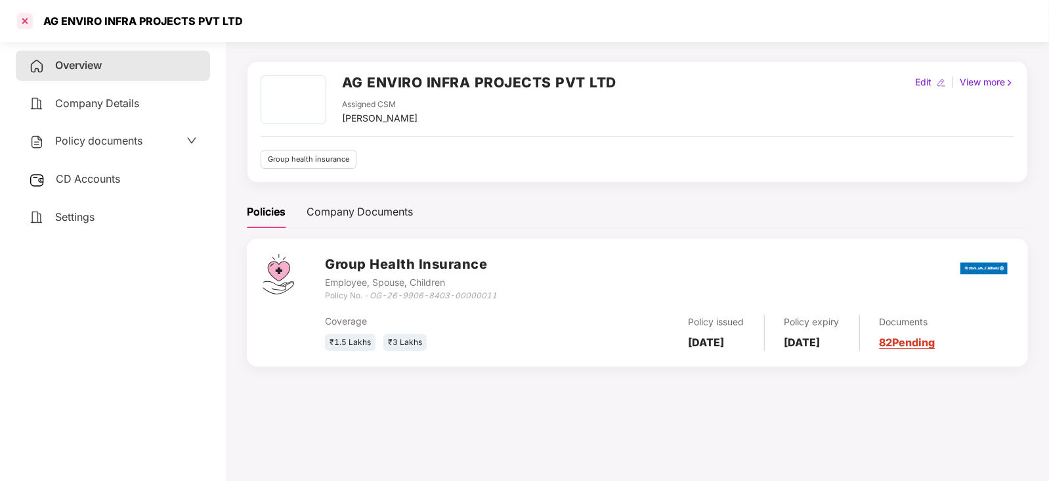
click at [23, 20] on div at bounding box center [24, 21] width 21 height 21
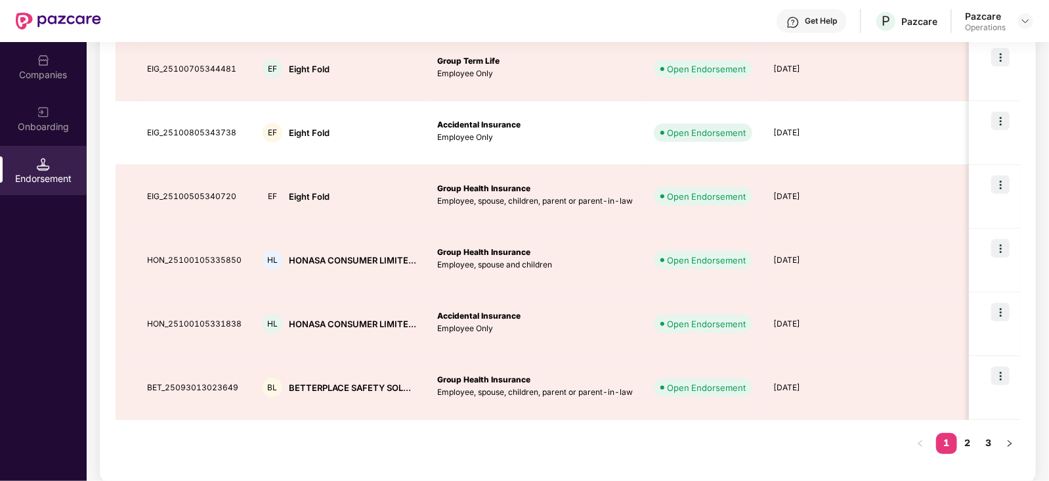
scroll to position [468, 0]
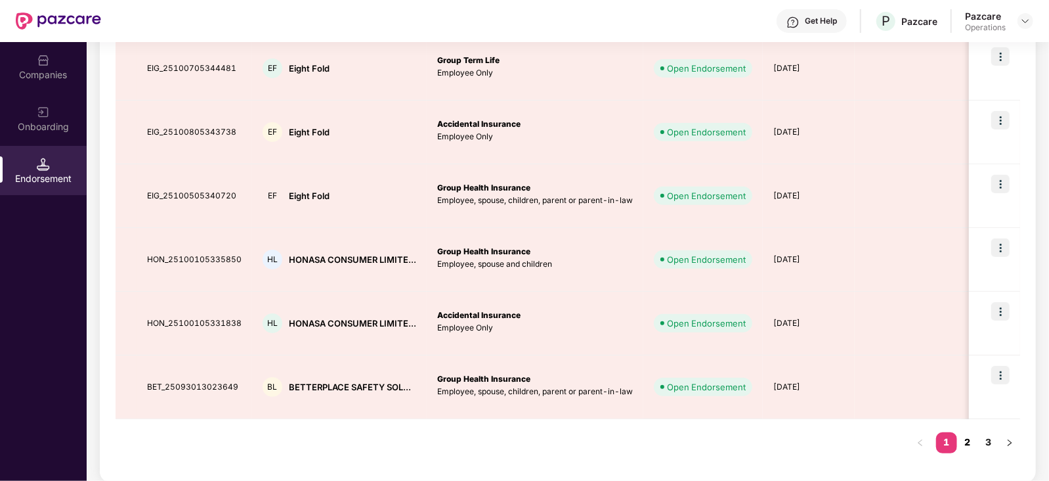
click at [968, 438] on link "2" at bounding box center [967, 442] width 21 height 20
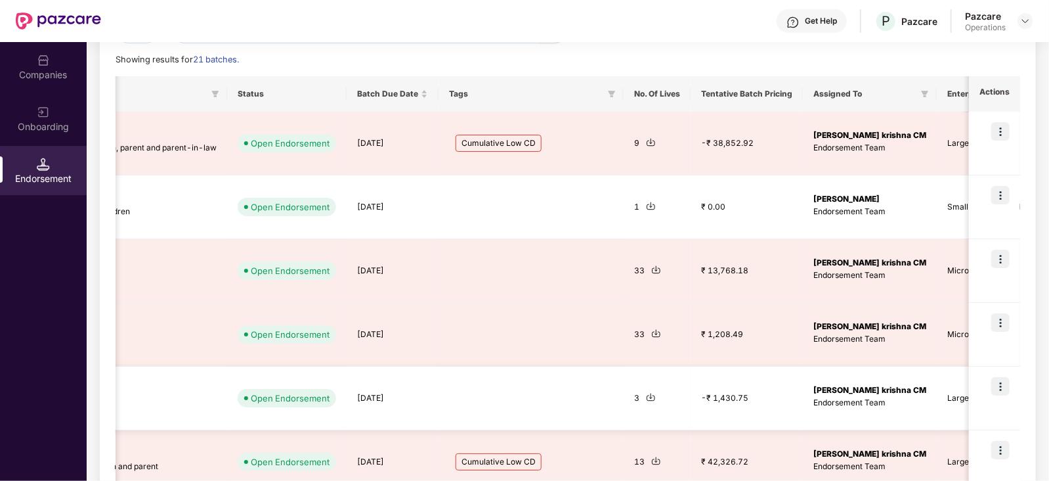
scroll to position [0, 607]
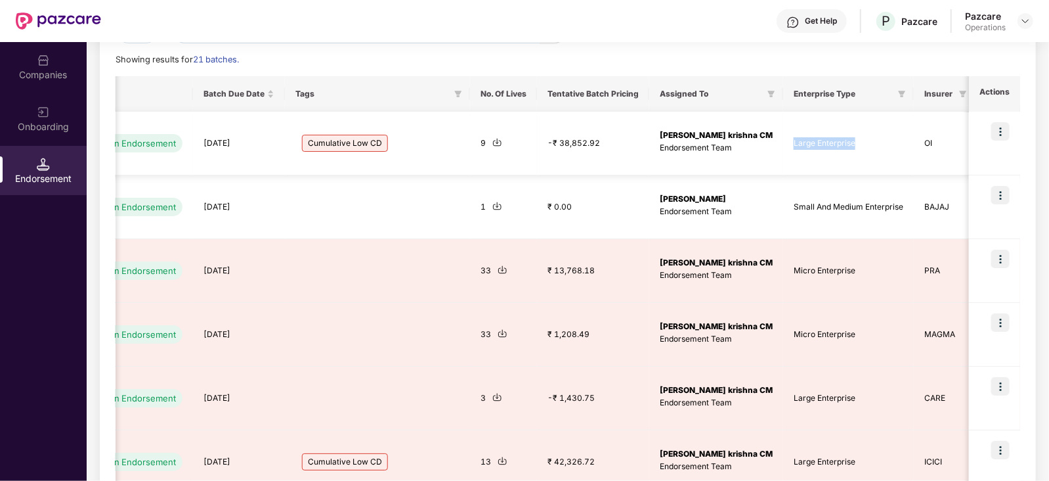
drag, startPoint x: 728, startPoint y: 141, endPoint x: 807, endPoint y: 142, distance: 78.8
click at [807, 142] on td "Large Enterprise" at bounding box center [848, 144] width 131 height 64
copy td "Large Enterprise"
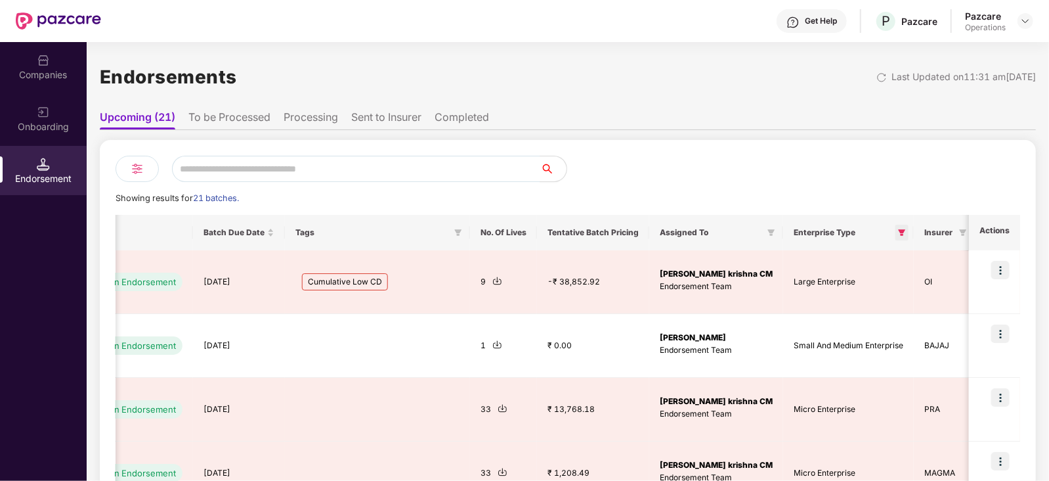
click at [899, 231] on icon "filter" at bounding box center [902, 232] width 7 height 7
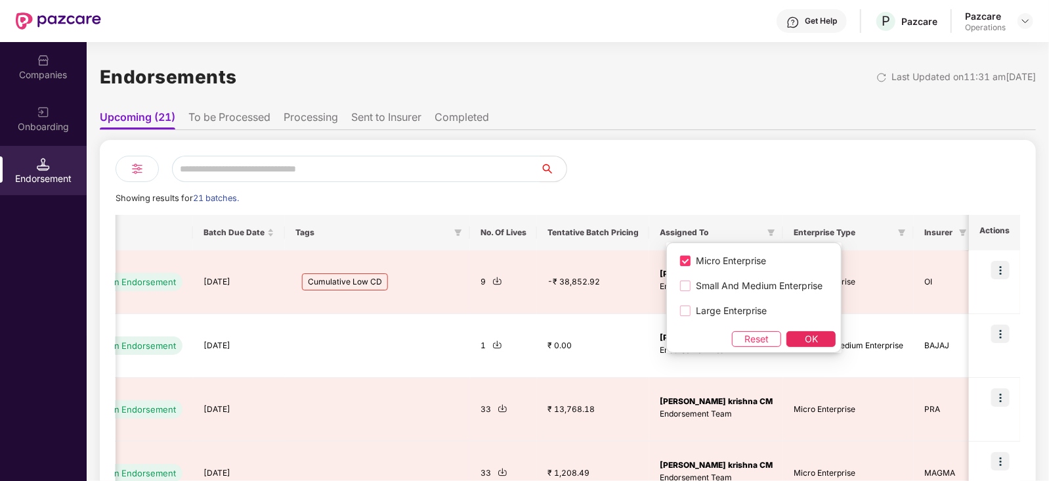
click at [803, 334] on button "OK" at bounding box center [810, 339] width 49 height 16
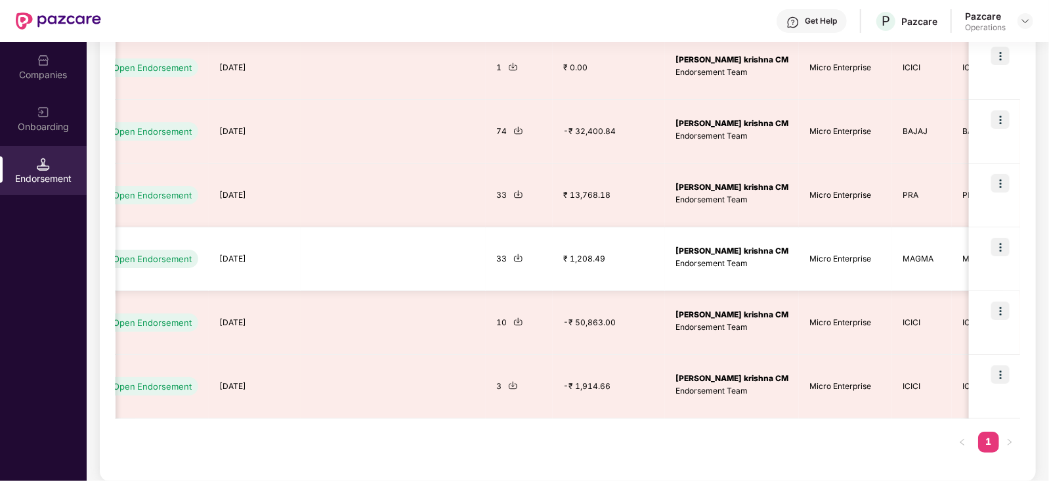
scroll to position [0, 0]
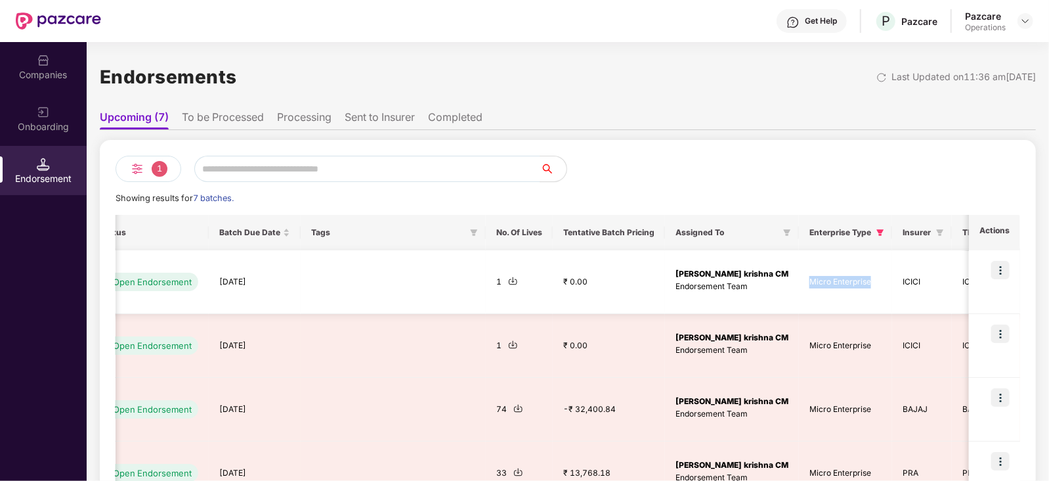
drag, startPoint x: 774, startPoint y: 277, endPoint x: 838, endPoint y: 278, distance: 63.7
click at [838, 278] on td "Micro Enterprise" at bounding box center [845, 282] width 93 height 64
copy td "Micro Enterprise"
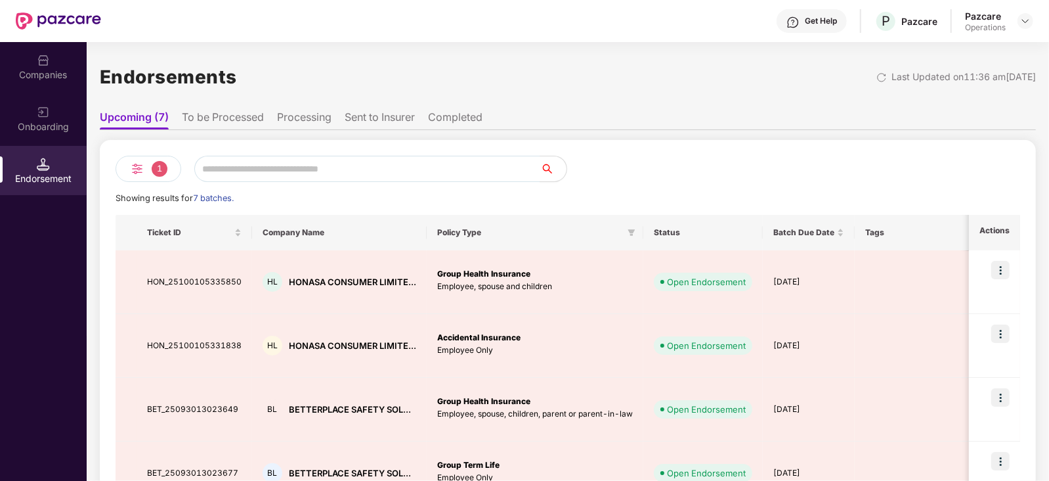
click at [162, 164] on span "1" at bounding box center [160, 169] width 16 height 16
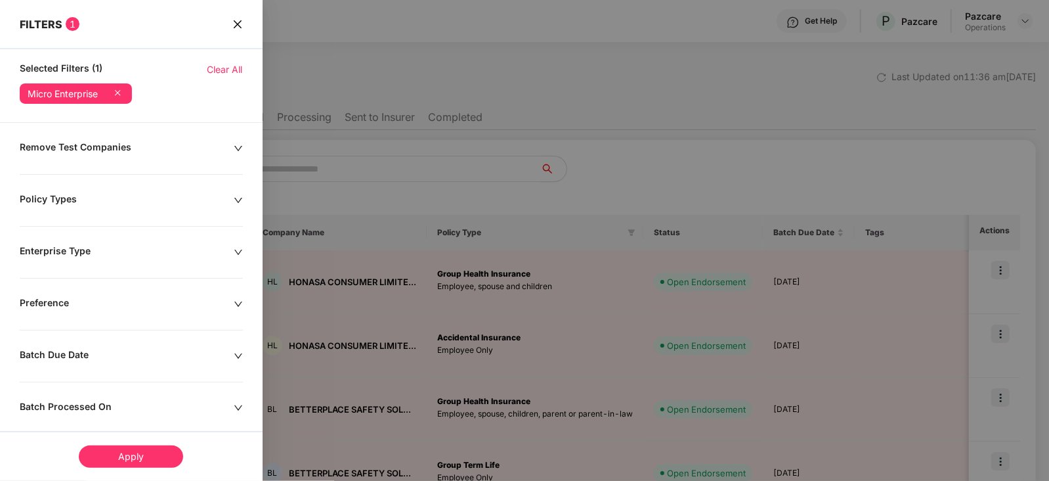
click at [220, 68] on span "Clear All" at bounding box center [224, 69] width 35 height 14
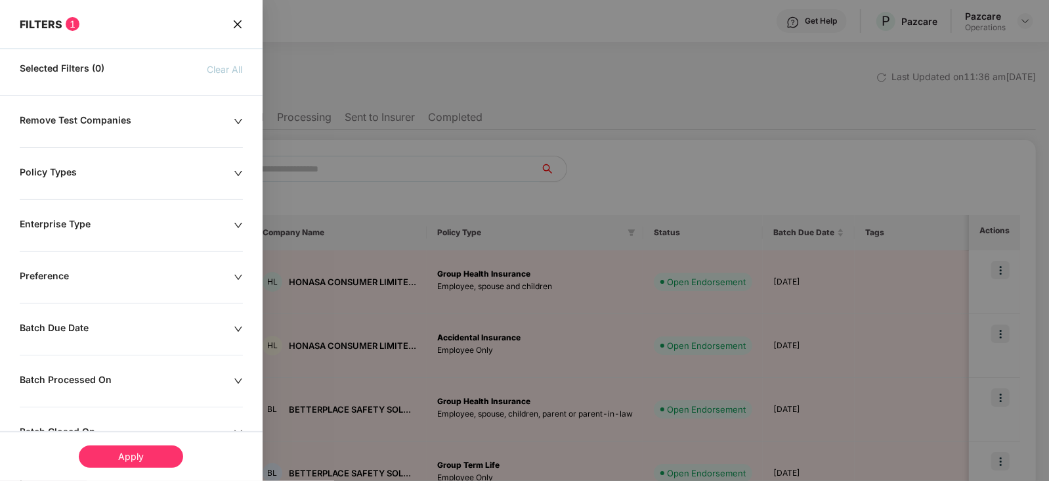
click at [438, 69] on div at bounding box center [524, 240] width 1049 height 481
click at [238, 24] on icon "close" at bounding box center [237, 24] width 11 height 11
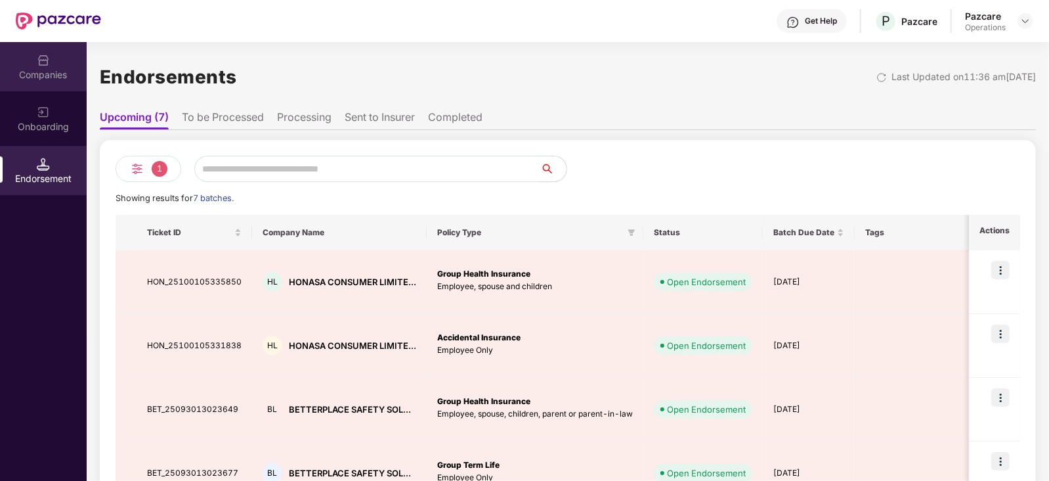
click at [50, 72] on div "Companies" at bounding box center [43, 74] width 87 height 13
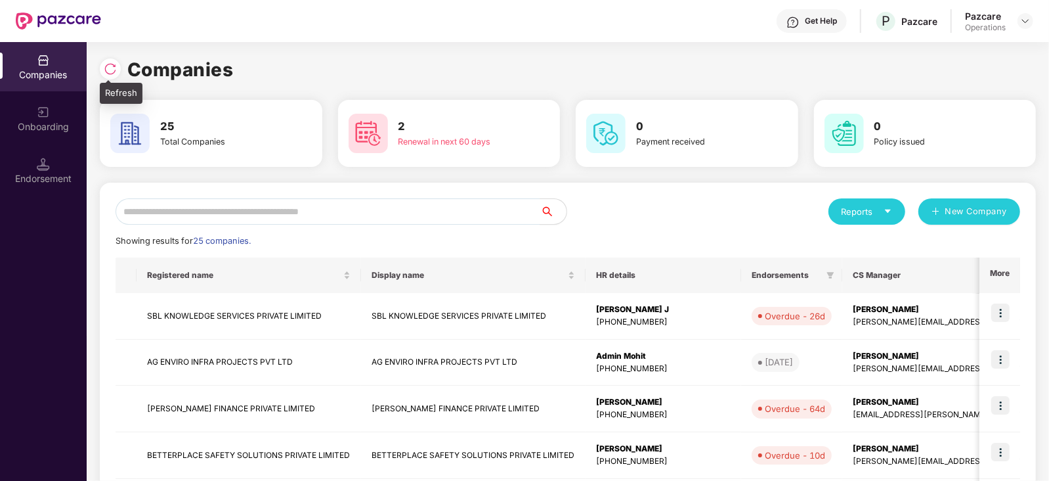
click at [108, 70] on img at bounding box center [110, 68] width 13 height 13
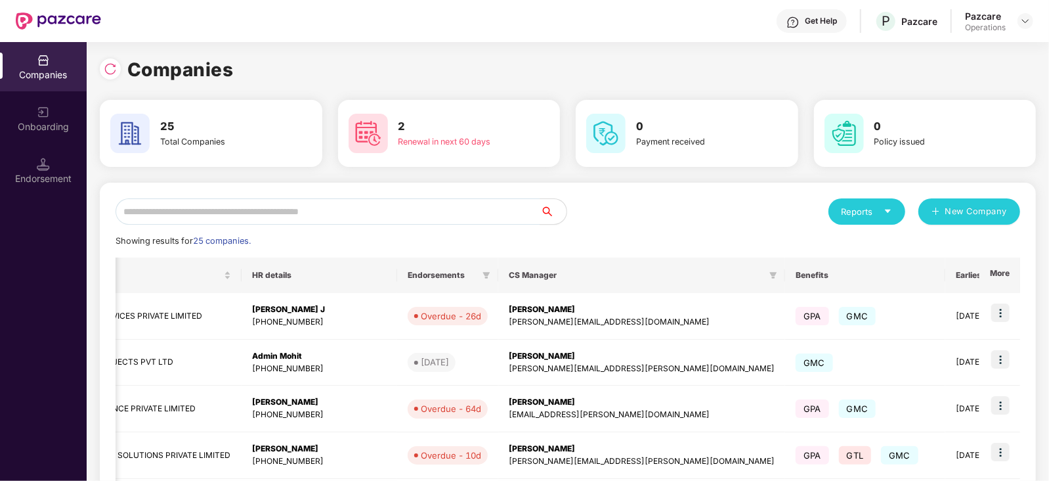
click at [1000, 274] on th "More" at bounding box center [999, 274] width 41 height 35
click at [1006, 274] on th "More" at bounding box center [999, 274] width 41 height 35
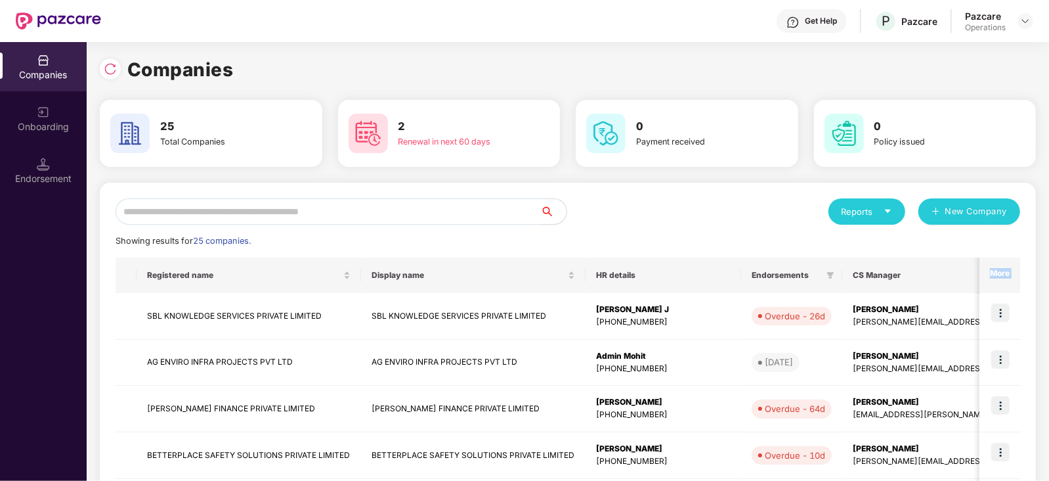
click at [39, 160] on img at bounding box center [43, 164] width 13 height 13
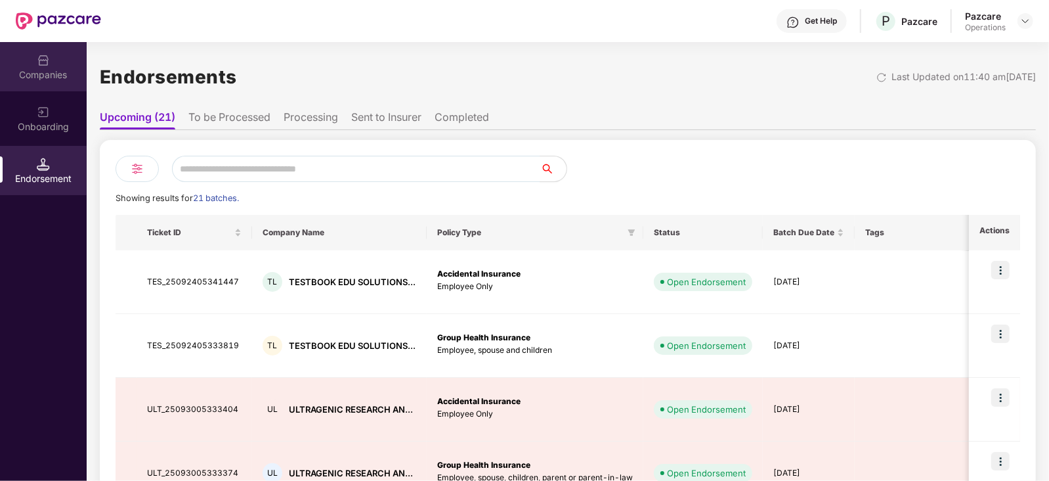
click at [24, 83] on div "Companies" at bounding box center [43, 66] width 87 height 49
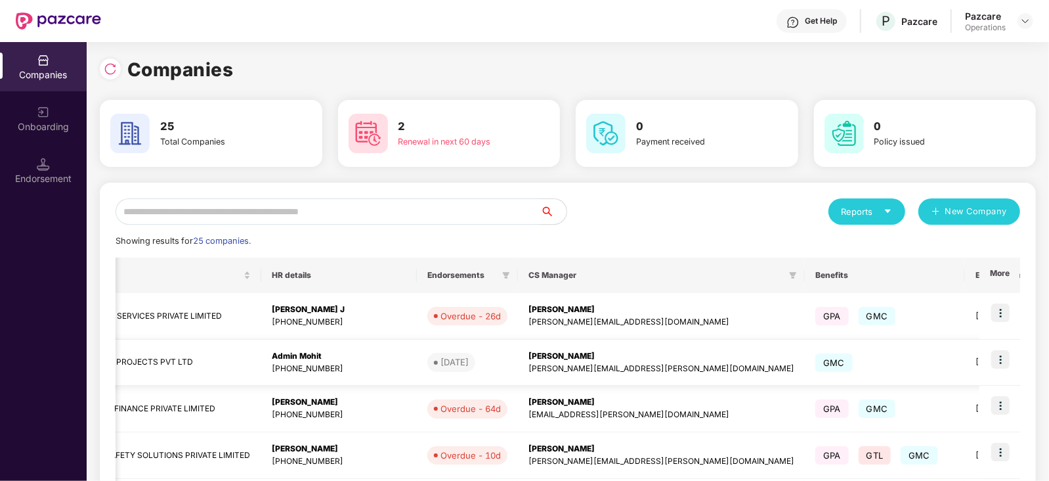
scroll to position [0, 344]
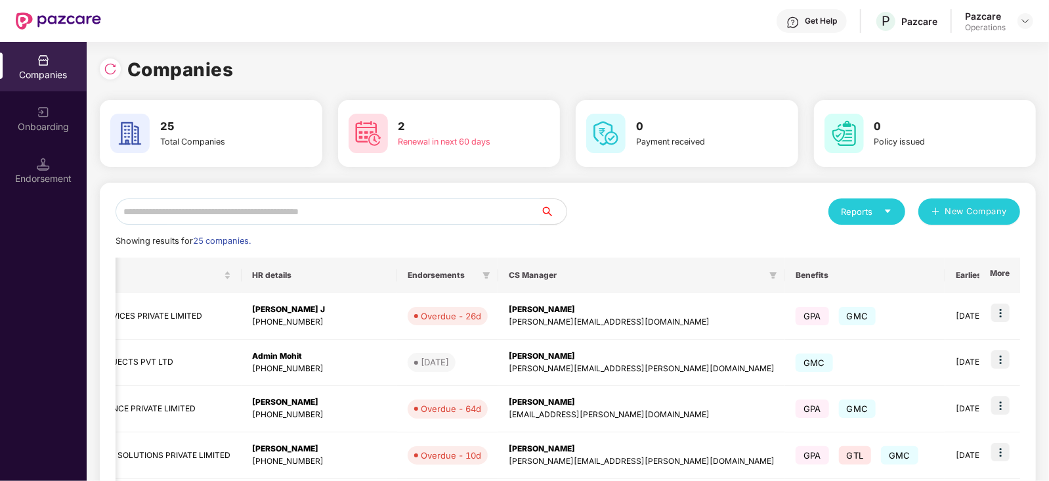
click at [996, 276] on th "More" at bounding box center [999, 274] width 41 height 35
click at [1004, 308] on img at bounding box center [1000, 312] width 18 height 18
click at [1011, 56] on div "Companies" at bounding box center [568, 69] width 936 height 29
click at [1022, 27] on div at bounding box center [1025, 21] width 16 height 16
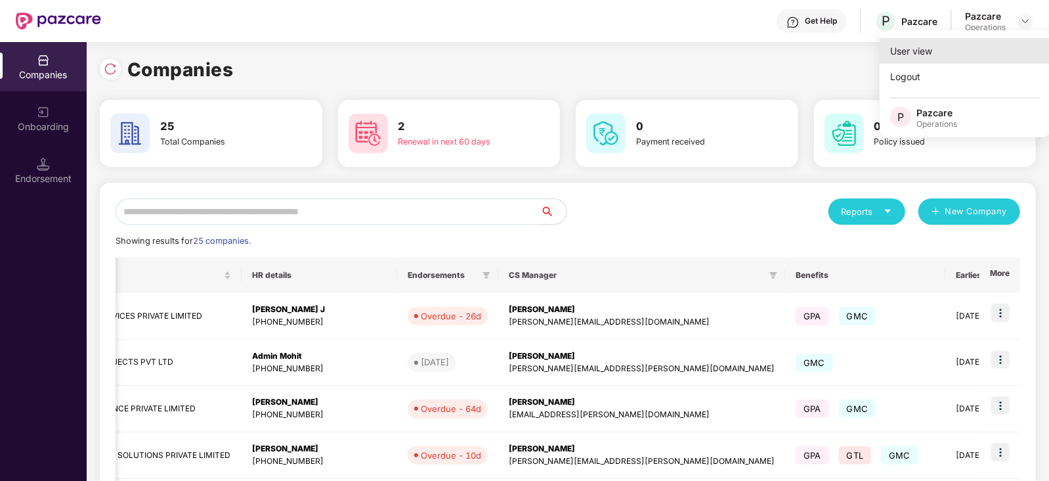
click at [974, 39] on div "User view" at bounding box center [965, 51] width 171 height 26
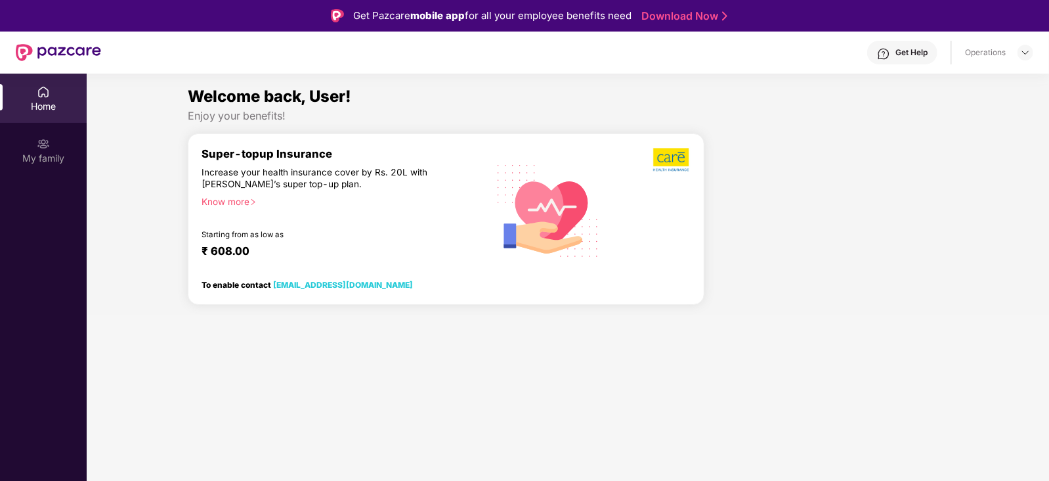
scroll to position [0, 0]
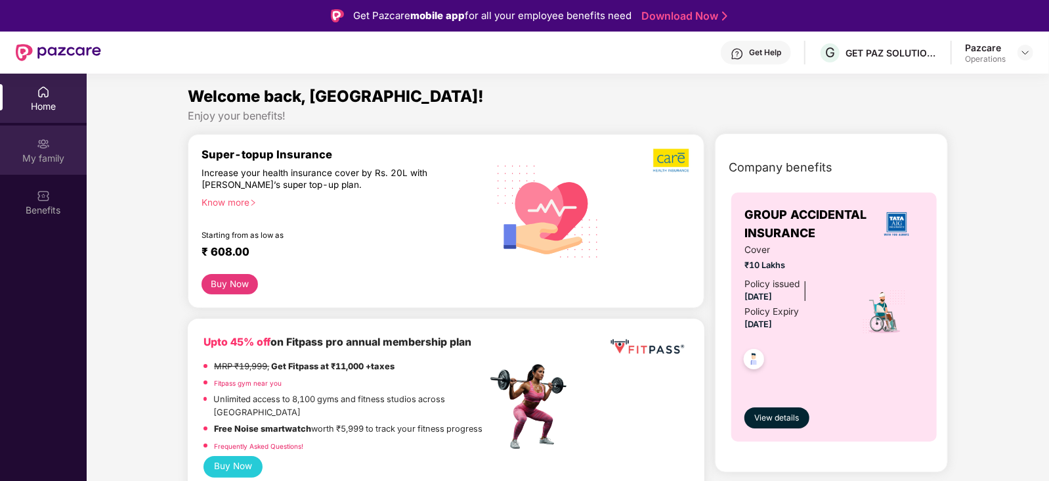
click at [39, 161] on div "My family" at bounding box center [43, 158] width 87 height 13
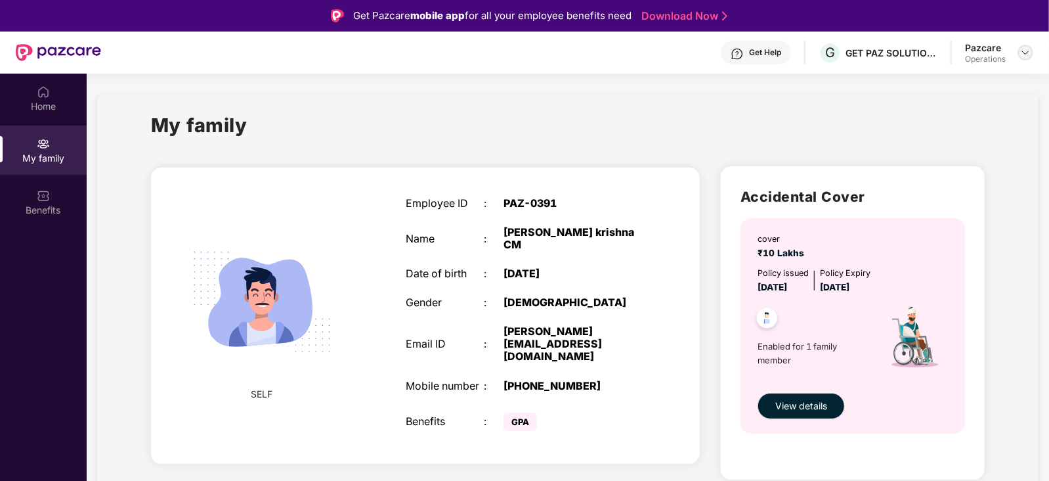
click at [1019, 47] on div at bounding box center [1025, 53] width 16 height 16
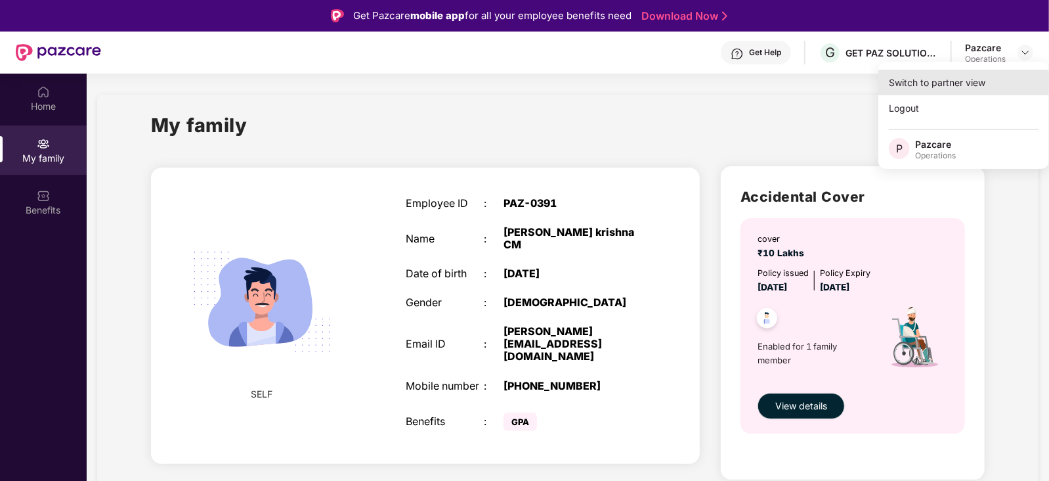
click at [956, 77] on div "Switch to partner view" at bounding box center [963, 83] width 171 height 26
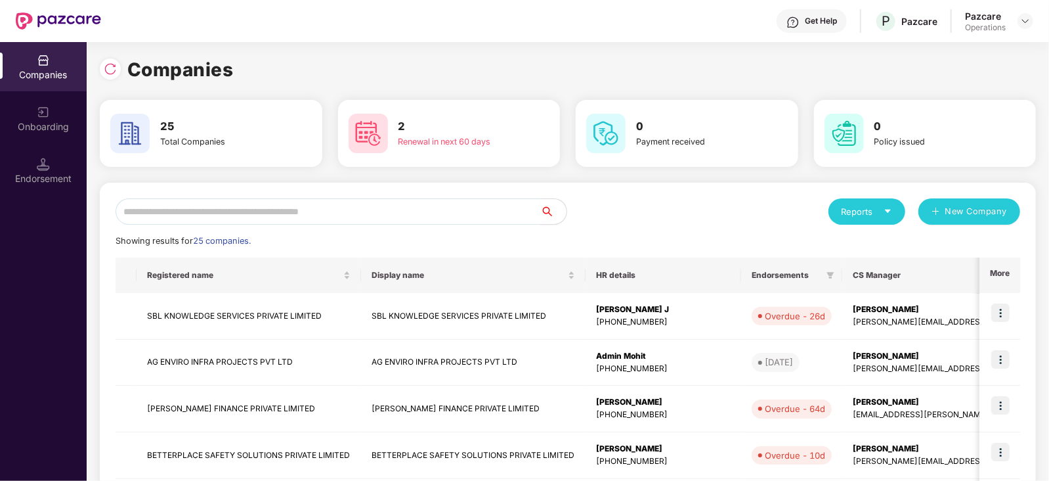
click at [238, 209] on input "text" at bounding box center [328, 211] width 425 height 26
click at [1011, 354] on td at bounding box center [999, 362] width 41 height 47
click at [1004, 353] on img at bounding box center [1000, 359] width 18 height 18
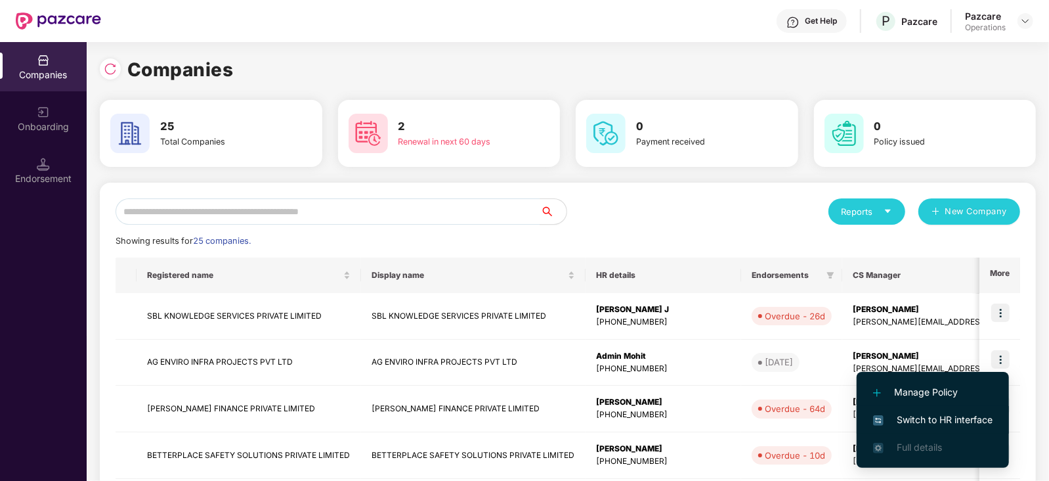
click at [899, 417] on span "Switch to HR interface" at bounding box center [932, 419] width 119 height 14
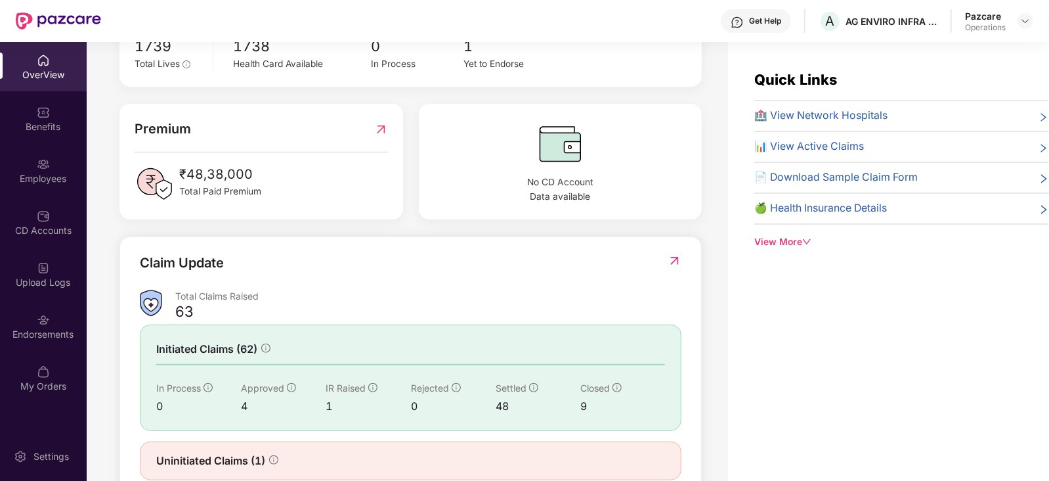
scroll to position [328, 0]
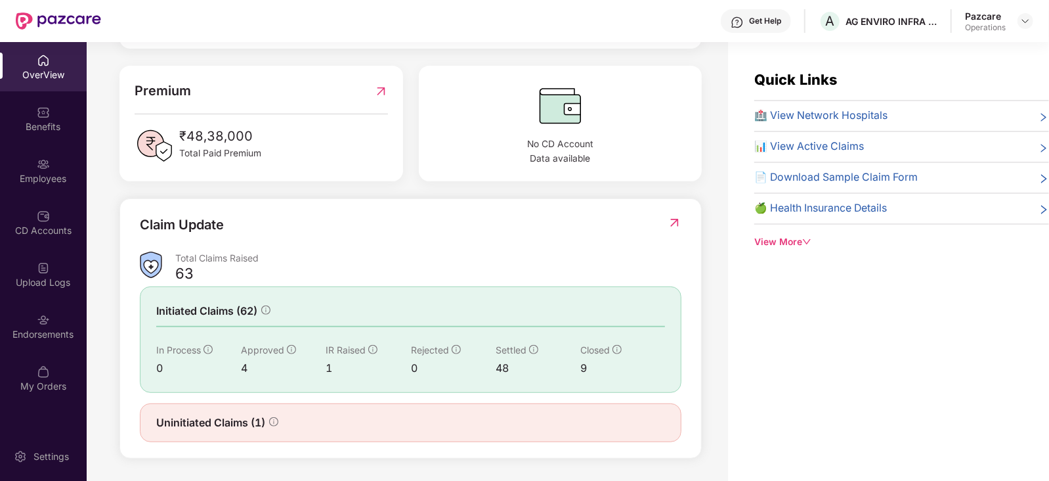
click at [270, 421] on icon "info-circle" at bounding box center [273, 421] width 9 height 9
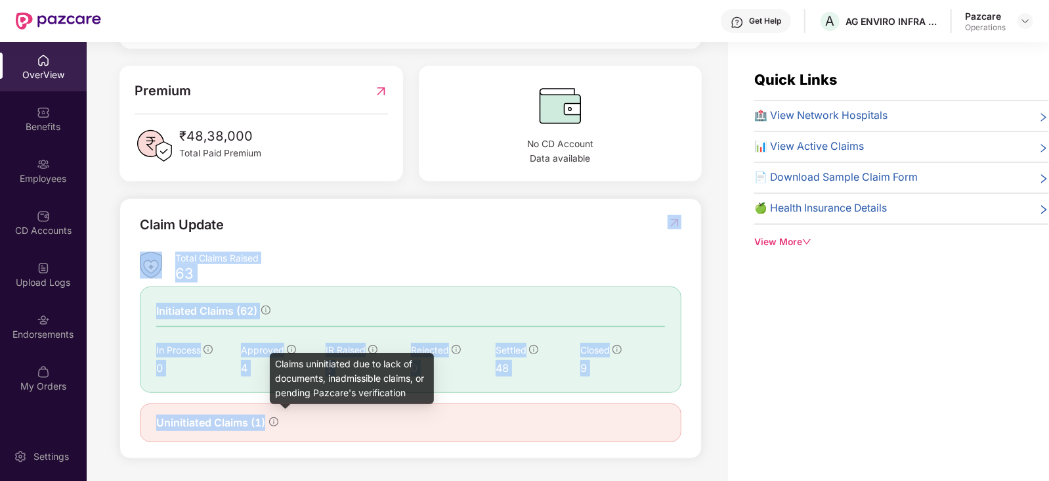
drag, startPoint x: 270, startPoint y: 421, endPoint x: 347, endPoint y: 186, distance: 247.9
click at [347, 186] on div "Group Health Insurance Employee, spouse, children Coverages: ₹1.5 Lakhs, ₹3 Lak…" at bounding box center [410, 169] width 582 height 578
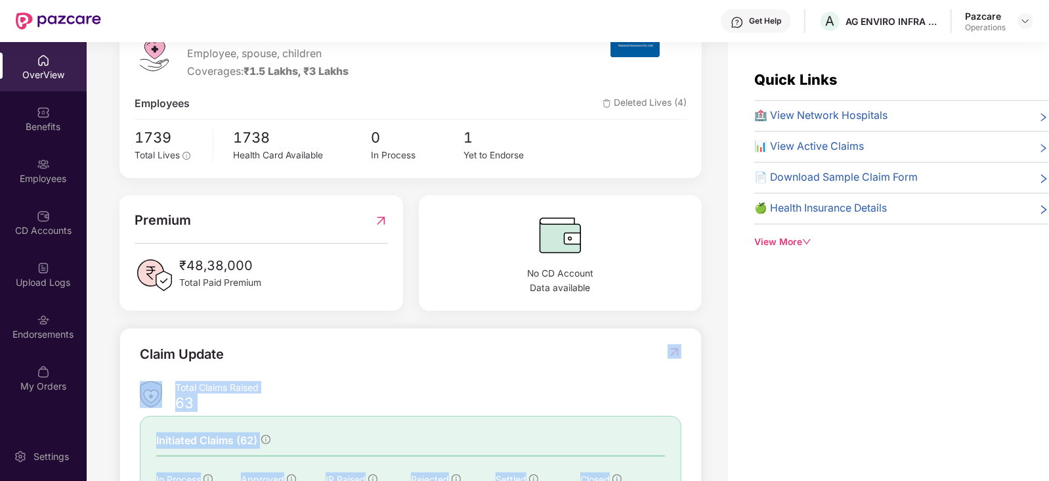
scroll to position [94, 0]
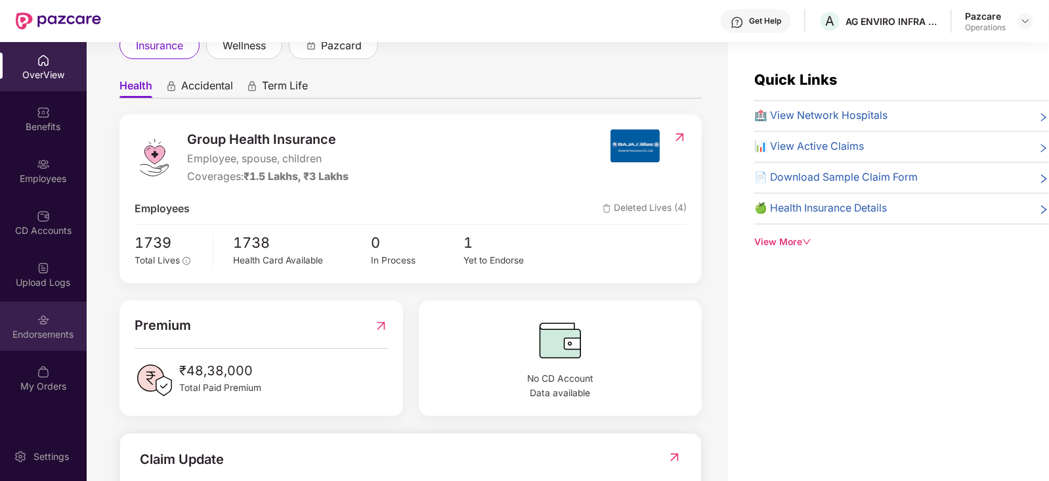
click at [42, 343] on div "Endorsements" at bounding box center [43, 325] width 87 height 49
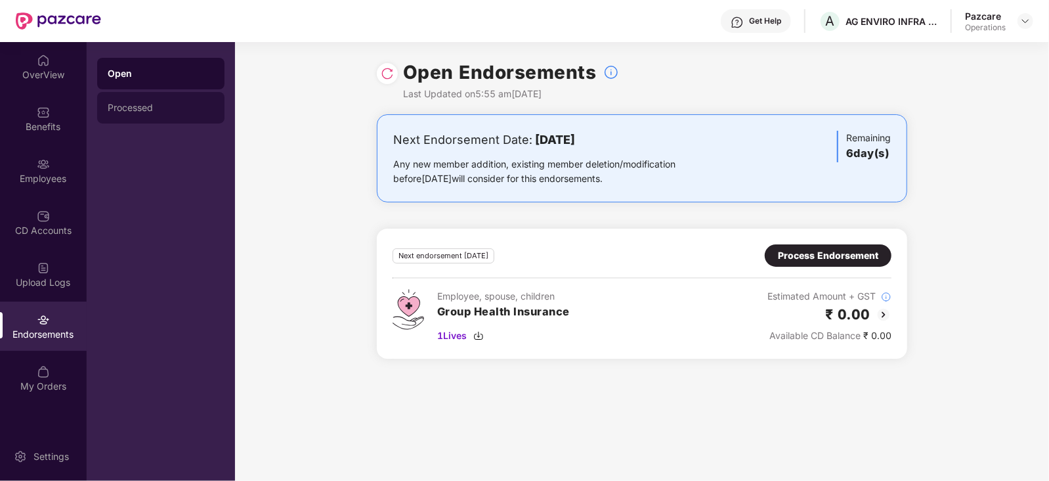
click at [163, 102] on div "Processed" at bounding box center [161, 107] width 106 height 11
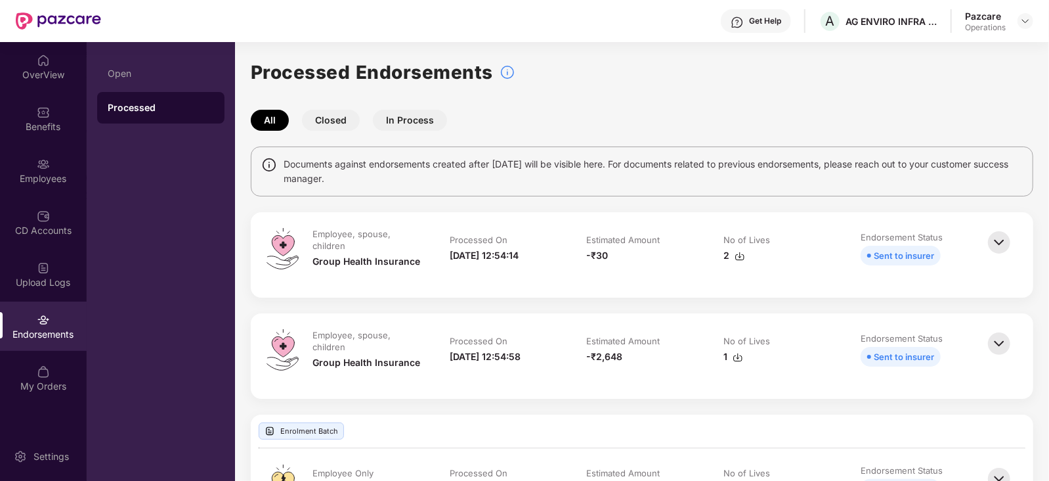
click at [150, 116] on div "Processed" at bounding box center [160, 108] width 127 height 32
click at [102, 74] on div "Open" at bounding box center [160, 74] width 127 height 32
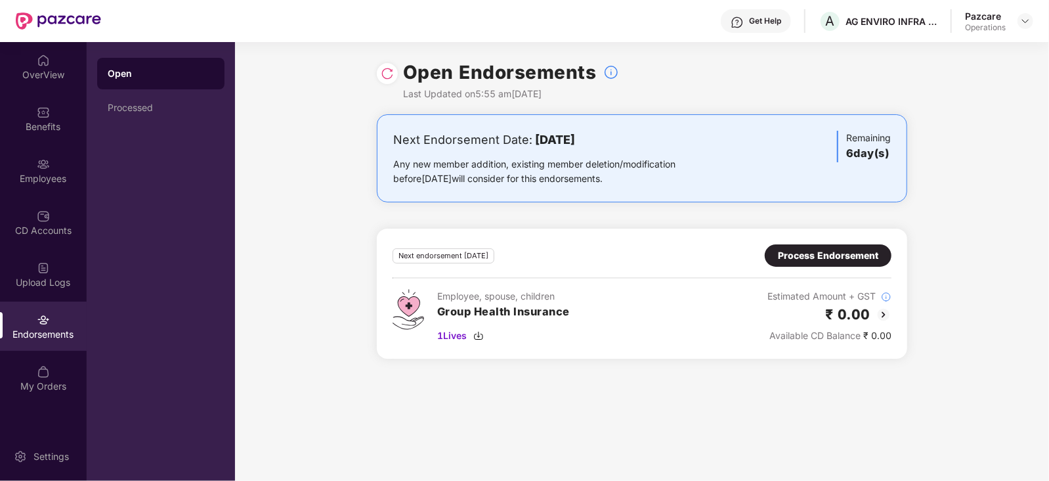
click at [883, 317] on img at bounding box center [884, 315] width 16 height 16
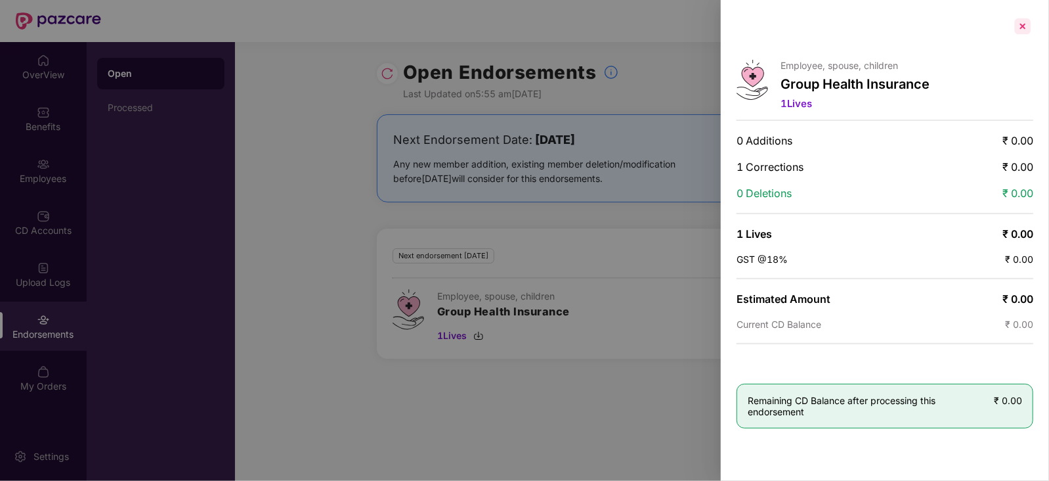
click at [1018, 28] on div at bounding box center [1022, 26] width 21 height 21
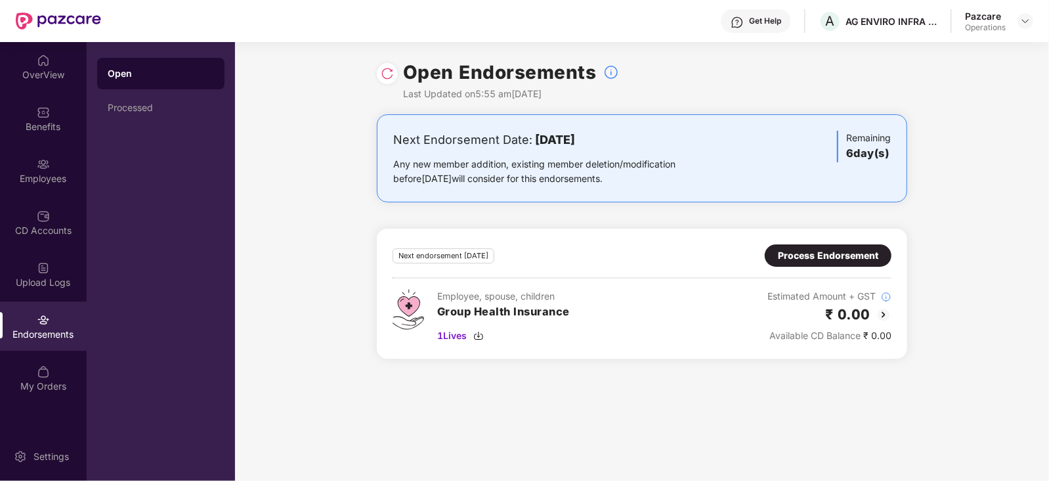
click at [843, 253] on div "Process Endorsement" at bounding box center [828, 255] width 100 height 14
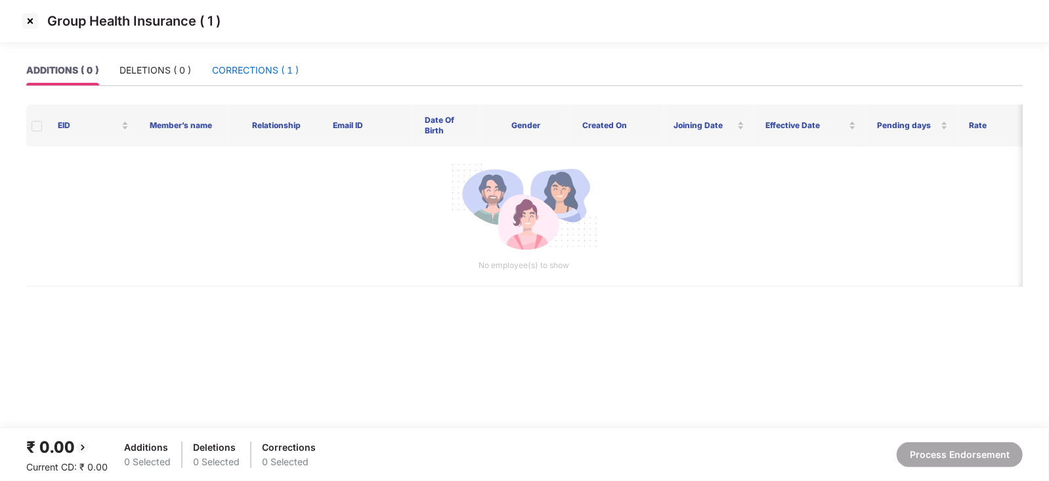
click at [244, 76] on div "CORRECTIONS ( 1 )" at bounding box center [255, 70] width 87 height 14
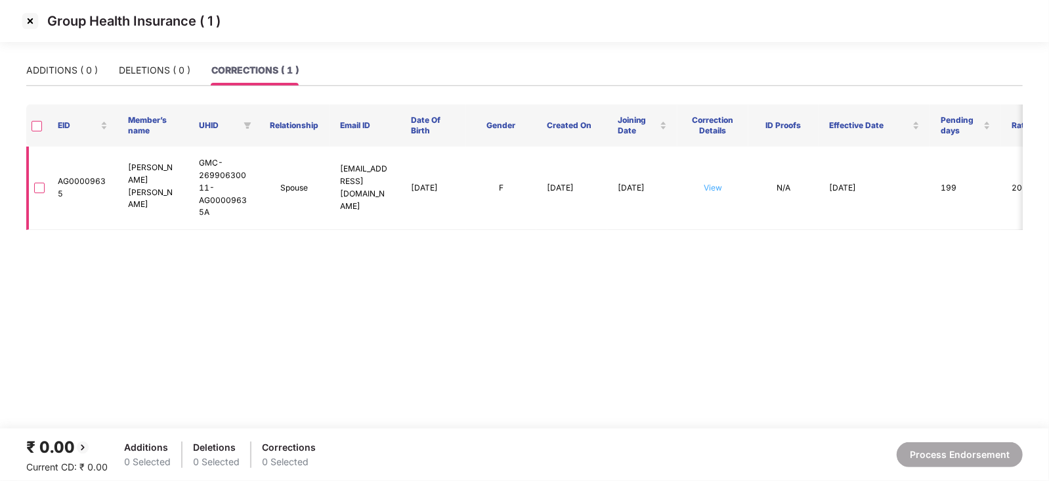
click at [712, 184] on link "View" at bounding box center [713, 187] width 18 height 10
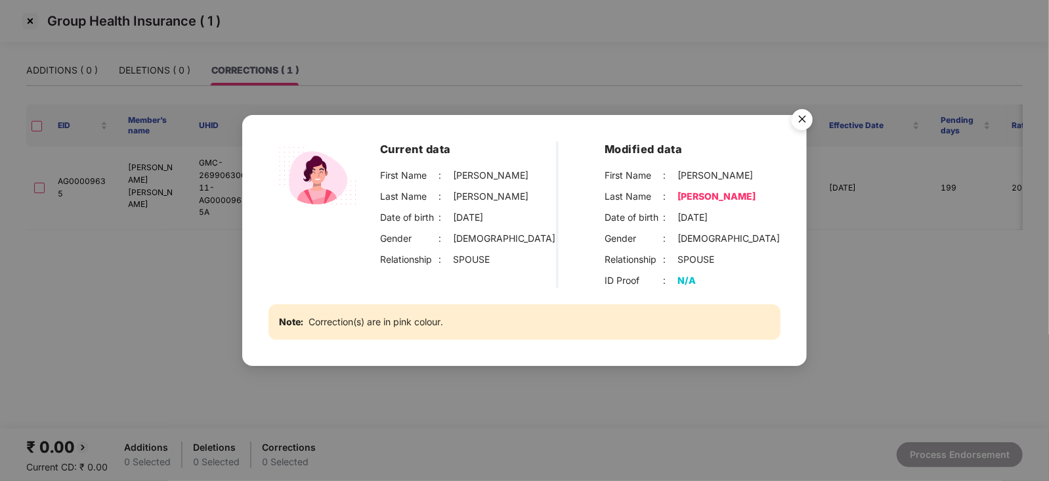
click at [811, 121] on img "Close" at bounding box center [802, 121] width 37 height 37
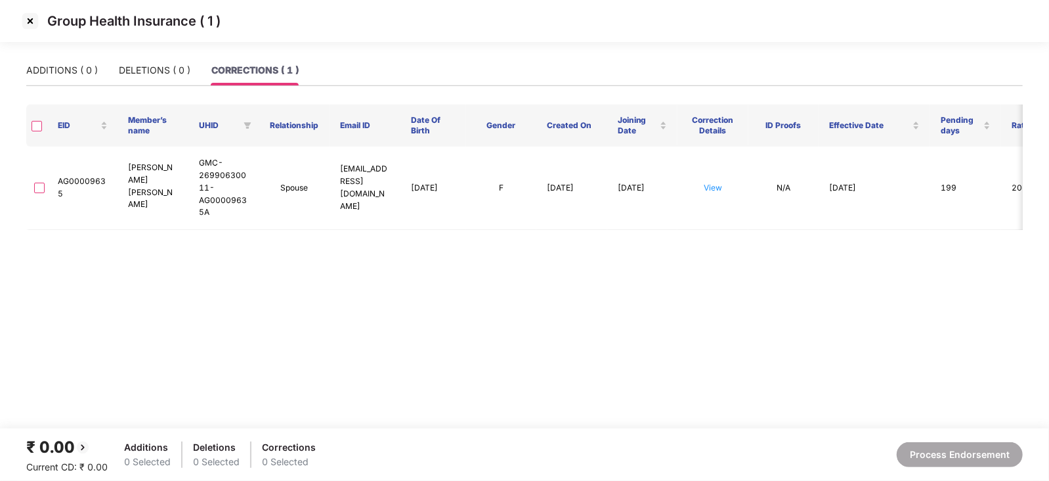
click at [25, 24] on img at bounding box center [30, 21] width 21 height 21
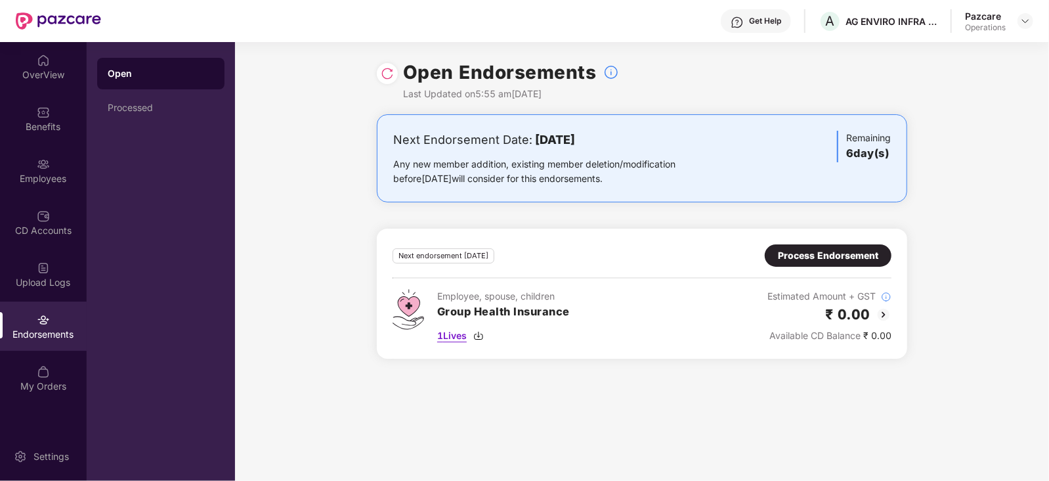
click at [479, 332] on img at bounding box center [478, 335] width 11 height 11
click at [1004, 109] on div "Open Endorsements Last Updated on 5:55 am[DATE]" at bounding box center [642, 78] width 814 height 72
click at [1021, 19] on img at bounding box center [1025, 21] width 11 height 11
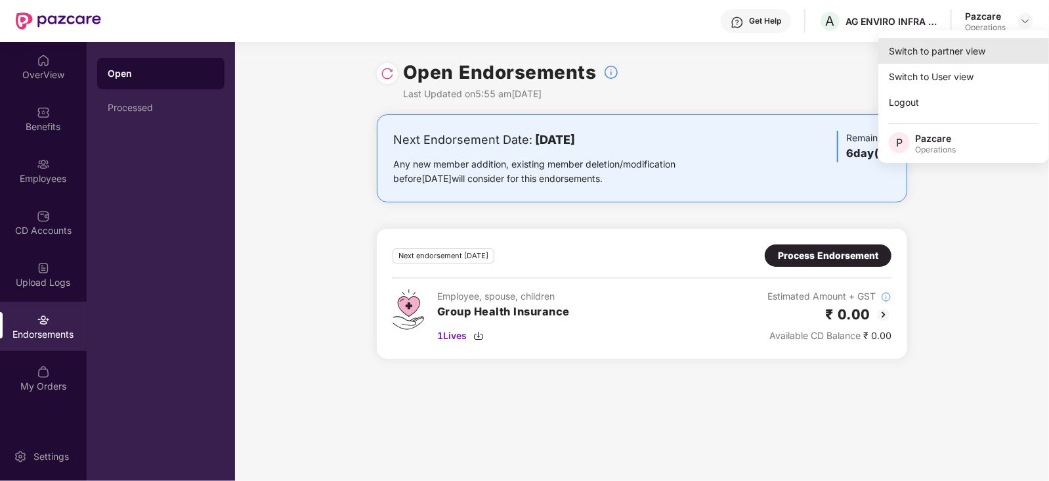
click at [915, 48] on div "Switch to partner view" at bounding box center [963, 51] width 171 height 26
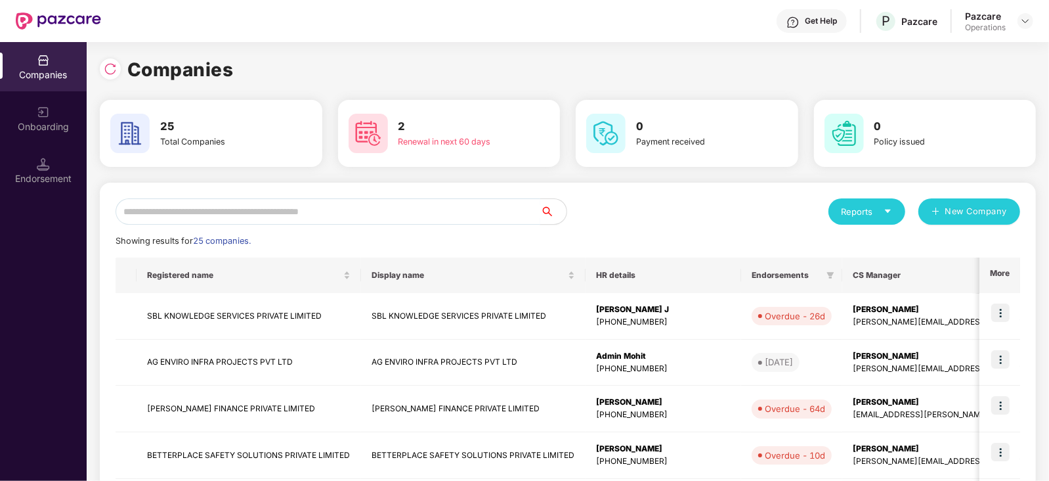
click at [220, 216] on input "text" at bounding box center [328, 211] width 425 height 26
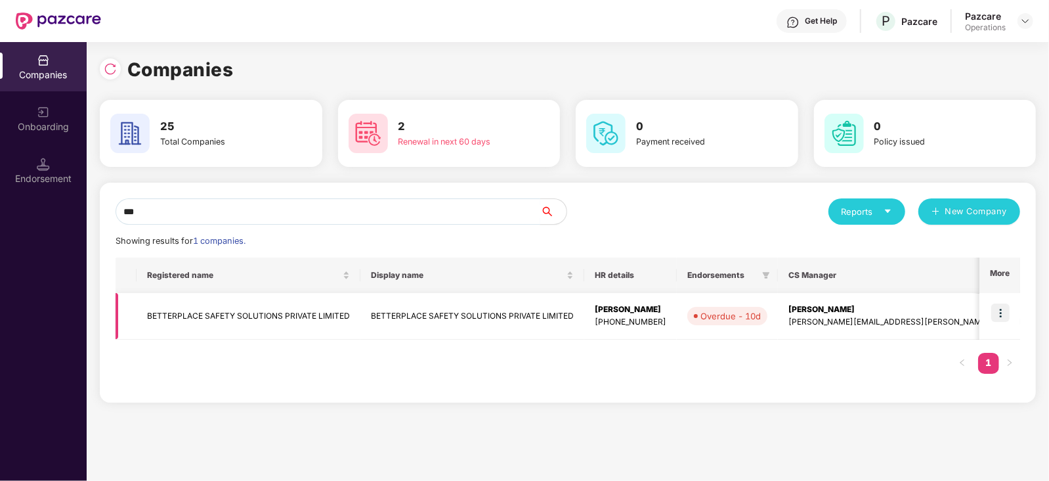
type input "***"
click at [253, 312] on td "BETTERPLACE SAFETY SOLUTIONS PRIVATE LIMITED" at bounding box center [249, 316] width 224 height 47
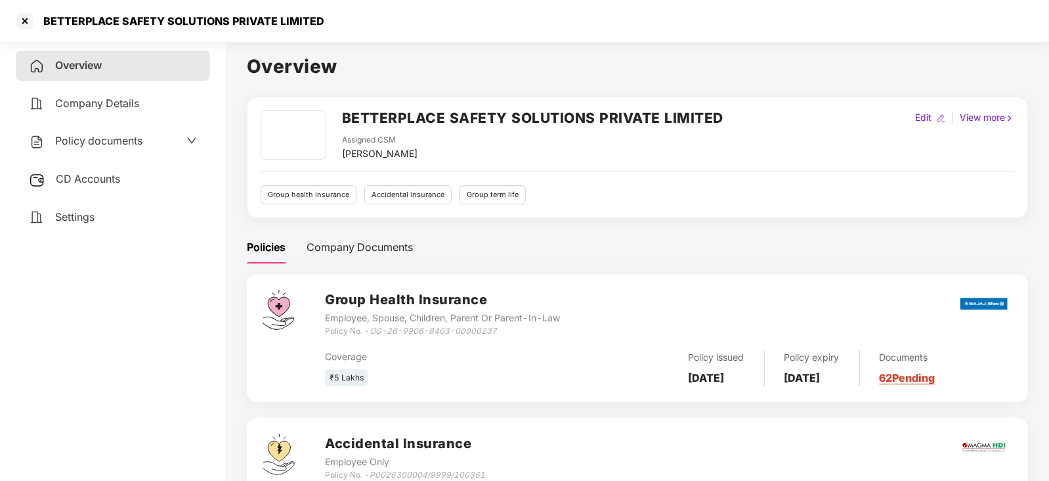
click at [98, 171] on div "CD Accounts" at bounding box center [113, 179] width 194 height 30
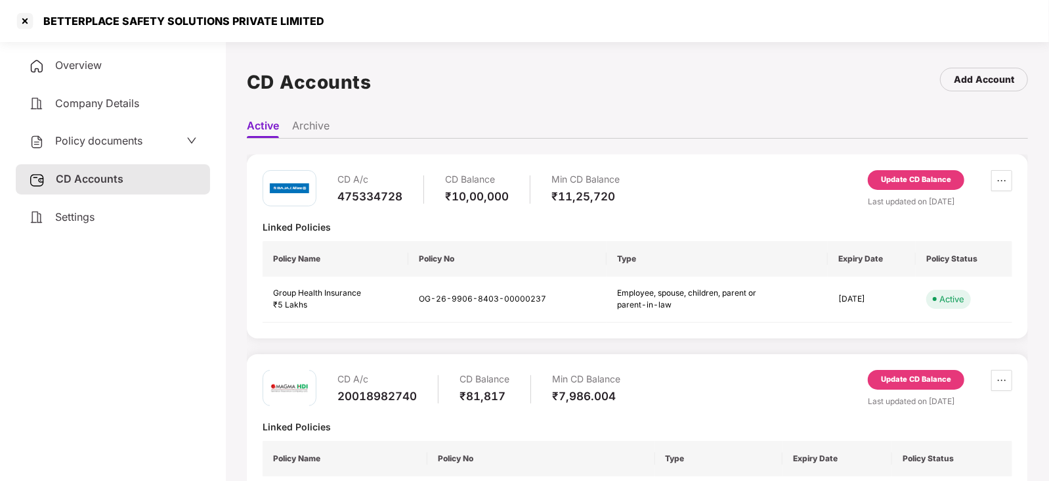
click at [119, 140] on span "Policy documents" at bounding box center [98, 140] width 87 height 13
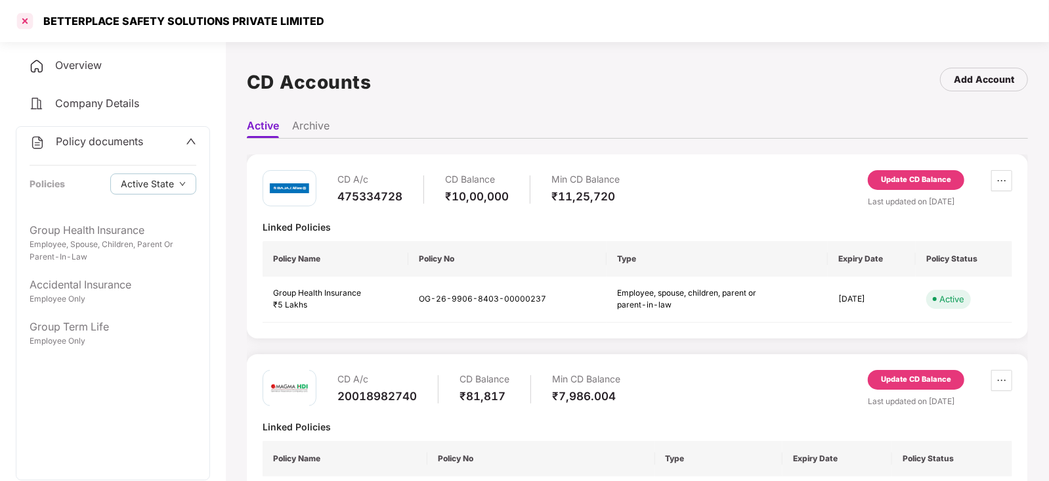
click at [23, 28] on div at bounding box center [24, 21] width 21 height 21
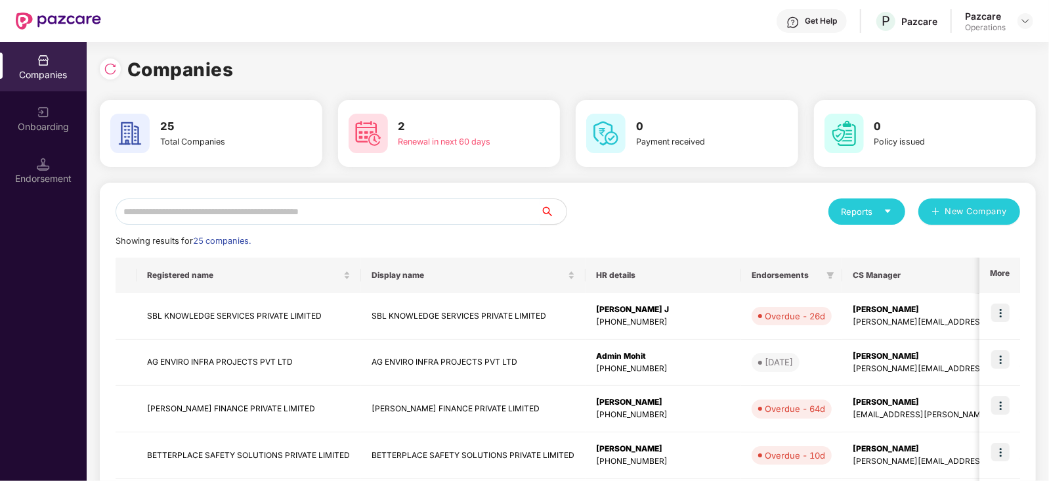
click at [341, 215] on input "text" at bounding box center [328, 211] width 425 height 26
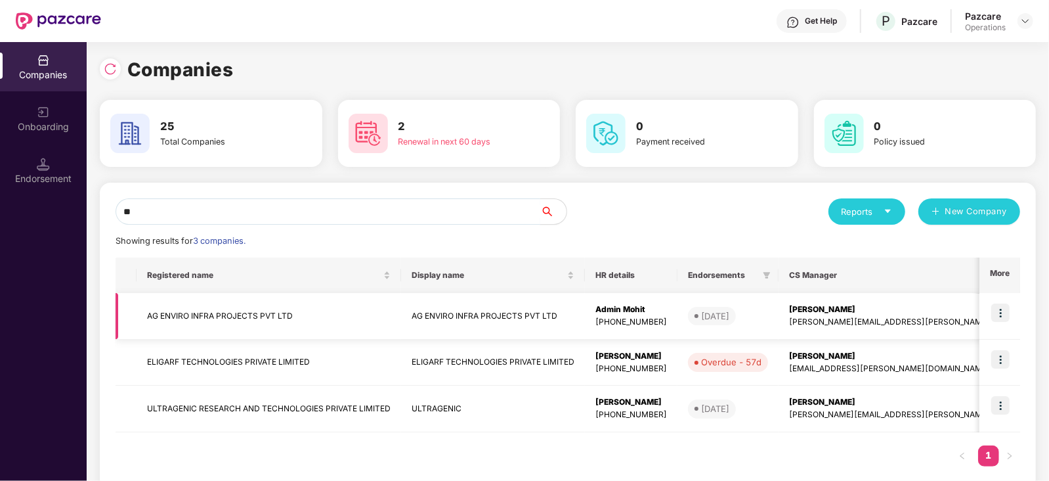
type input "**"
click at [1002, 308] on img at bounding box center [1000, 312] width 18 height 18
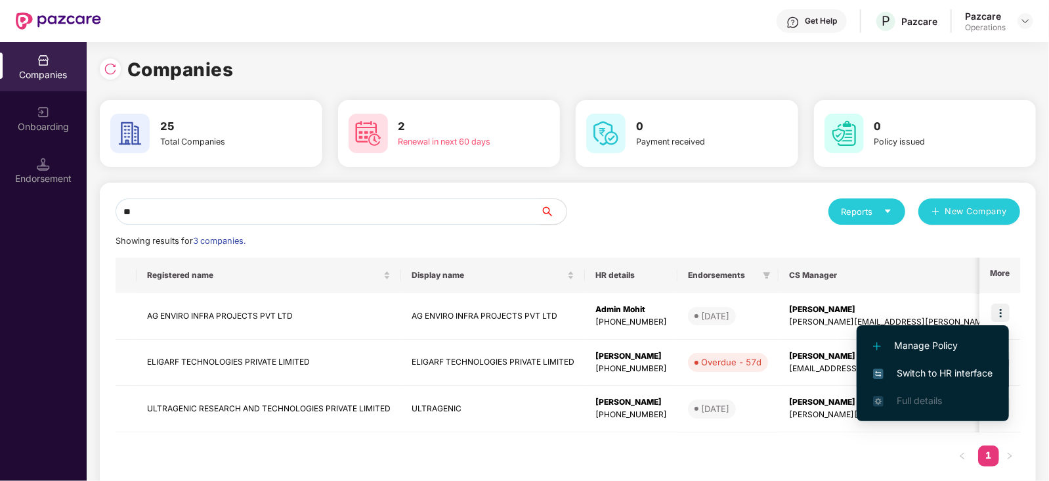
click at [894, 368] on span "Switch to HR interface" at bounding box center [932, 373] width 119 height 14
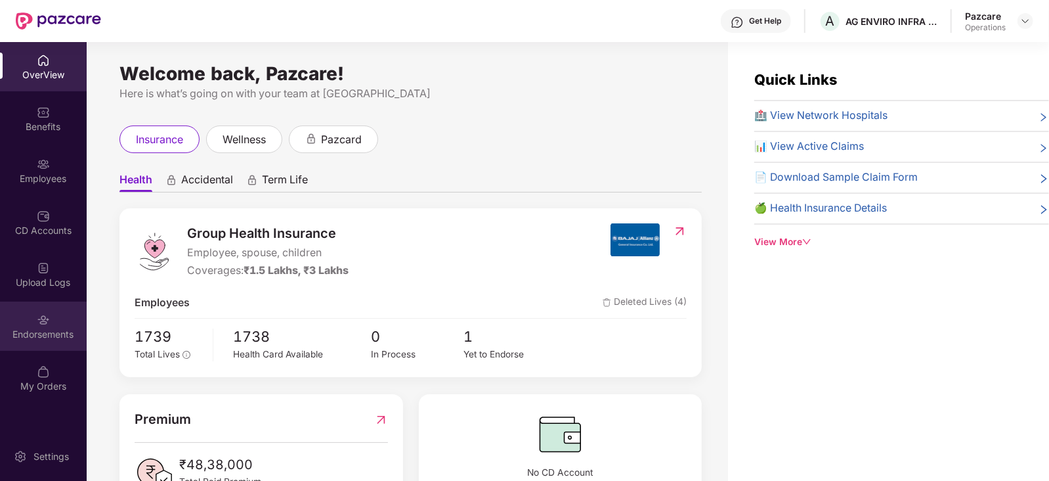
click at [43, 336] on div "Endorsements" at bounding box center [43, 334] width 87 height 13
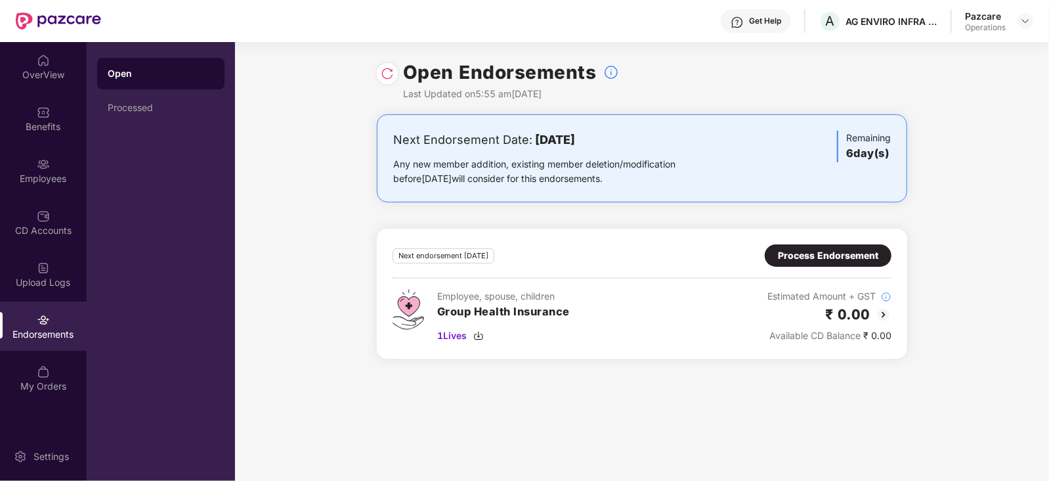
click at [846, 249] on div "Process Endorsement" at bounding box center [828, 255] width 100 height 14
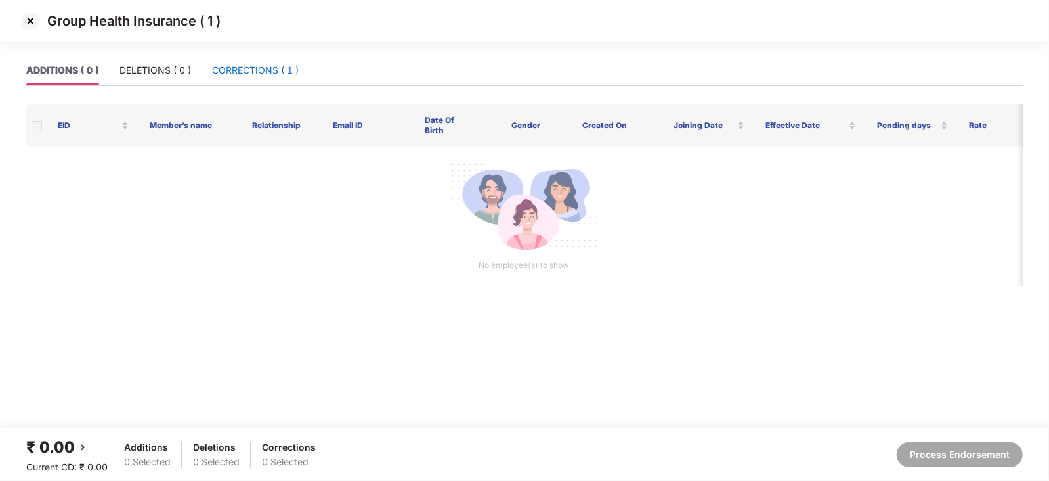
click at [274, 67] on div "CORRECTIONS ( 1 )" at bounding box center [255, 70] width 87 height 14
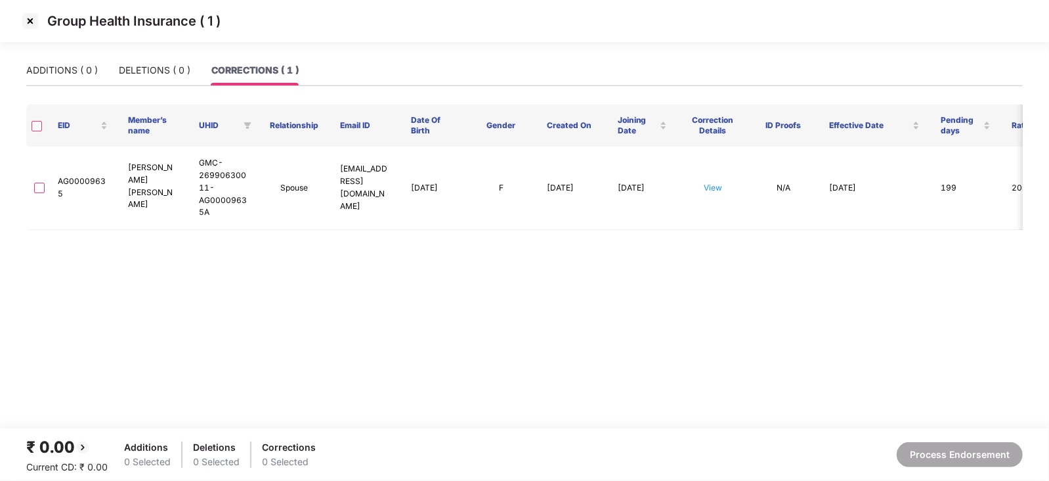
click at [37, 133] on th at bounding box center [36, 125] width 21 height 42
click at [30, 115] on th at bounding box center [36, 125] width 21 height 42
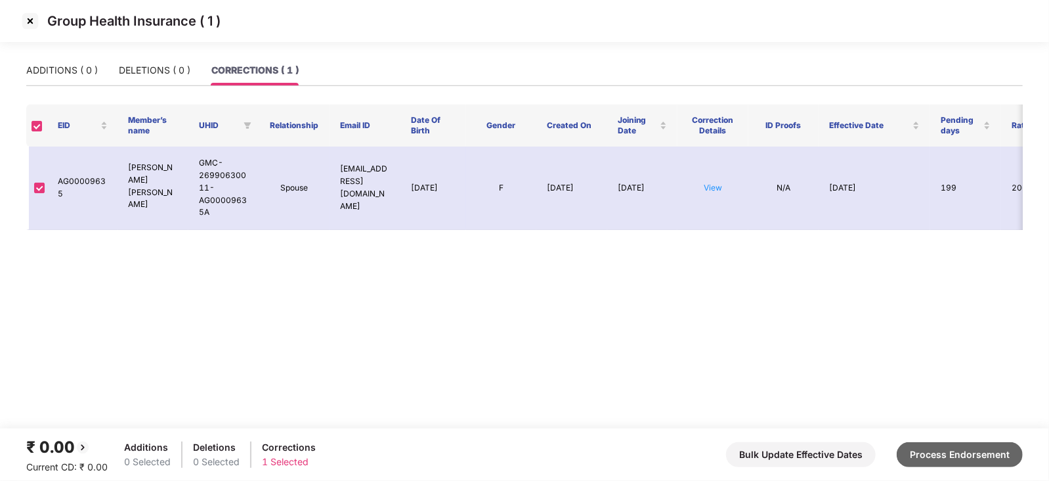
click at [952, 452] on button "Process Endorsement" at bounding box center [960, 454] width 126 height 25
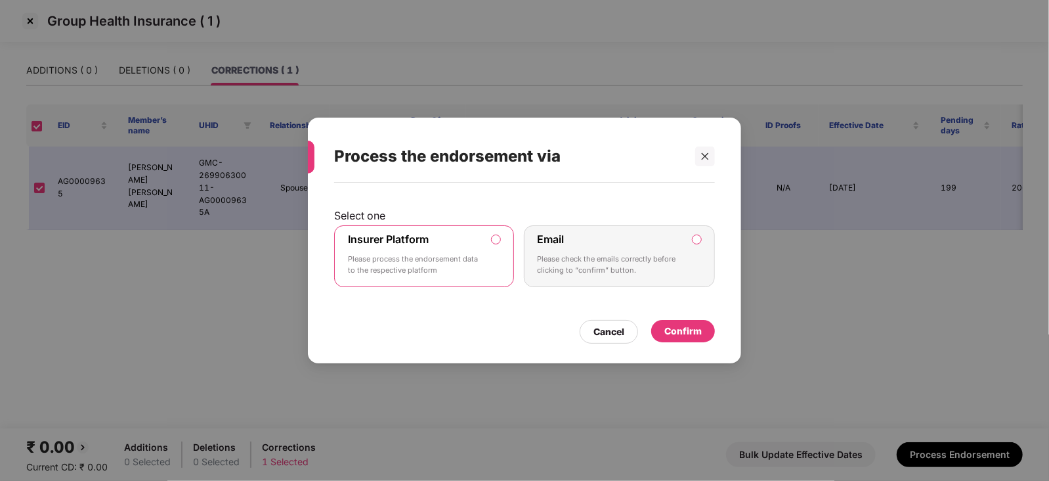
click at [689, 333] on div "Confirm" at bounding box center [682, 331] width 37 height 14
